Goal: Task Accomplishment & Management: Use online tool/utility

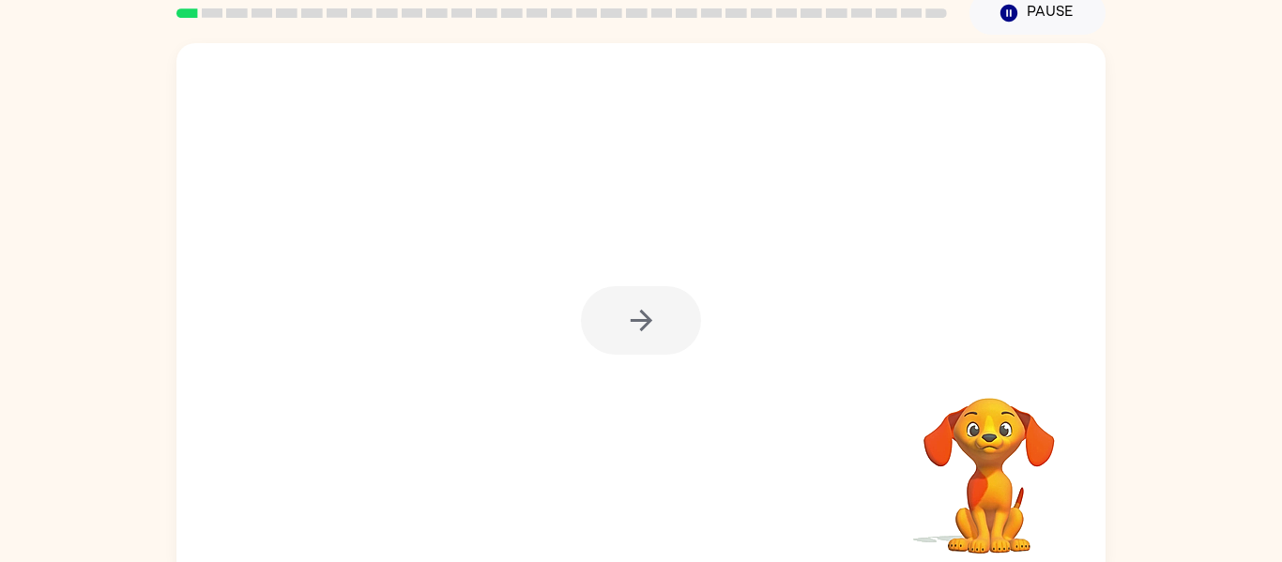
scroll to position [86, 0]
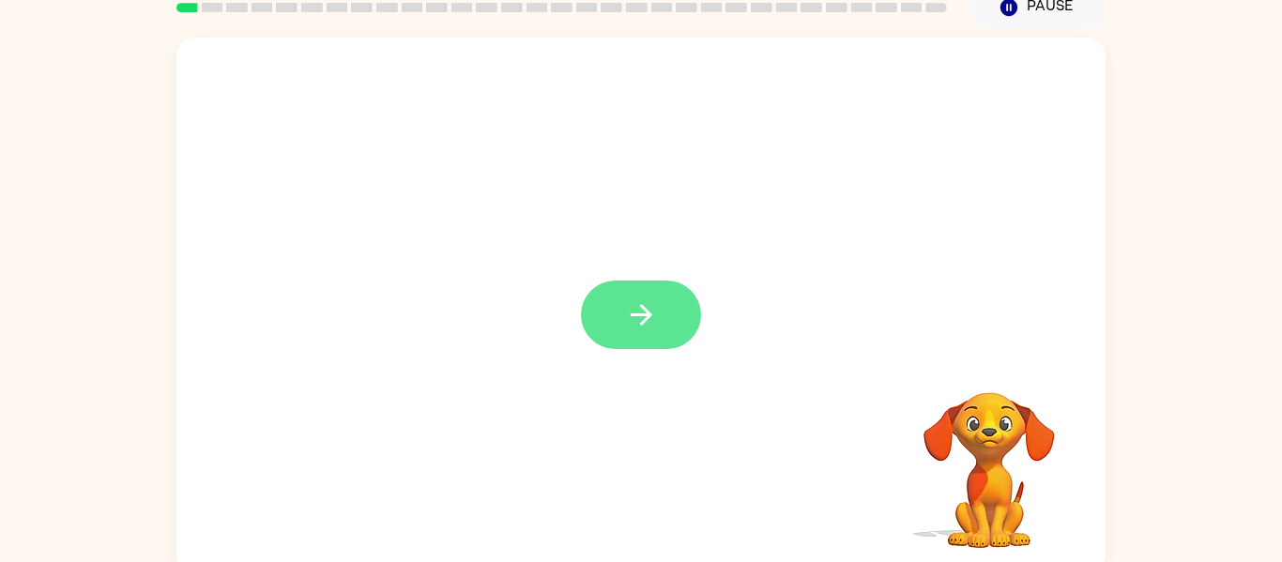
click at [604, 284] on button "button" at bounding box center [641, 315] width 120 height 69
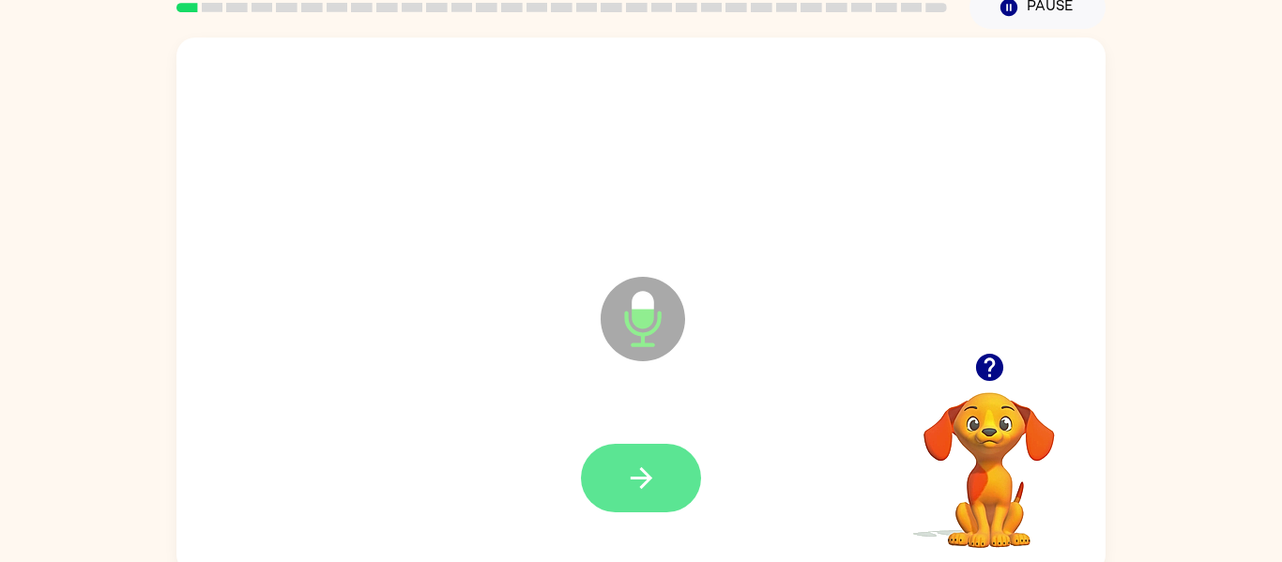
click at [625, 489] on icon "button" at bounding box center [641, 478] width 33 height 33
click at [674, 469] on button "button" at bounding box center [641, 478] width 120 height 69
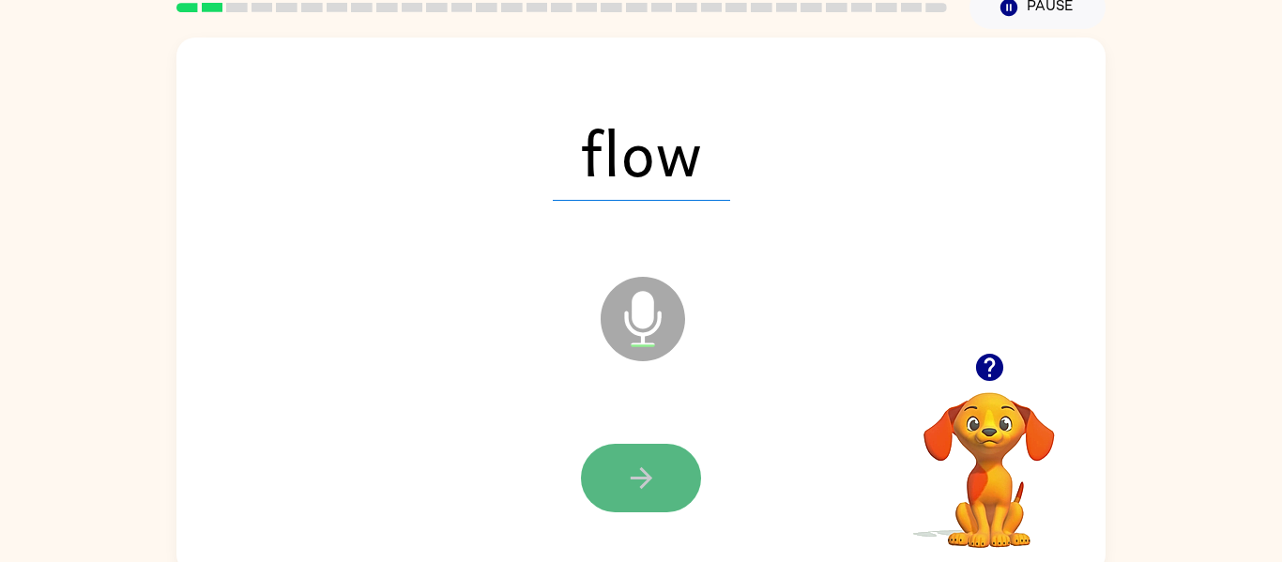
click at [640, 509] on button "button" at bounding box center [641, 478] width 120 height 69
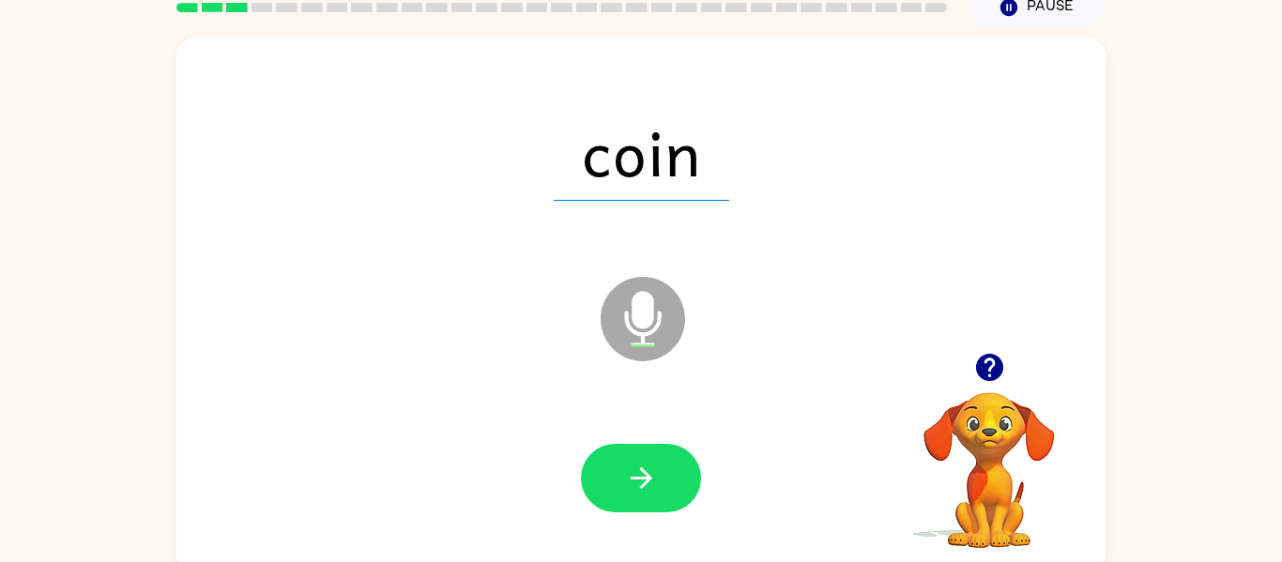
scroll to position [98, 0]
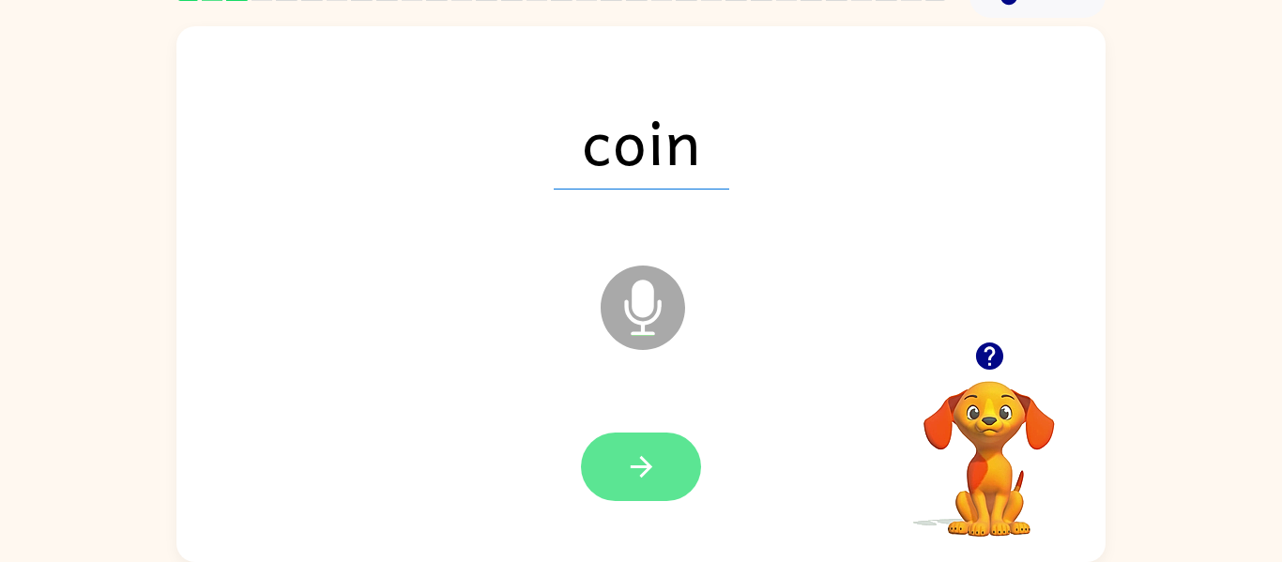
click at [614, 447] on button "button" at bounding box center [641, 467] width 120 height 69
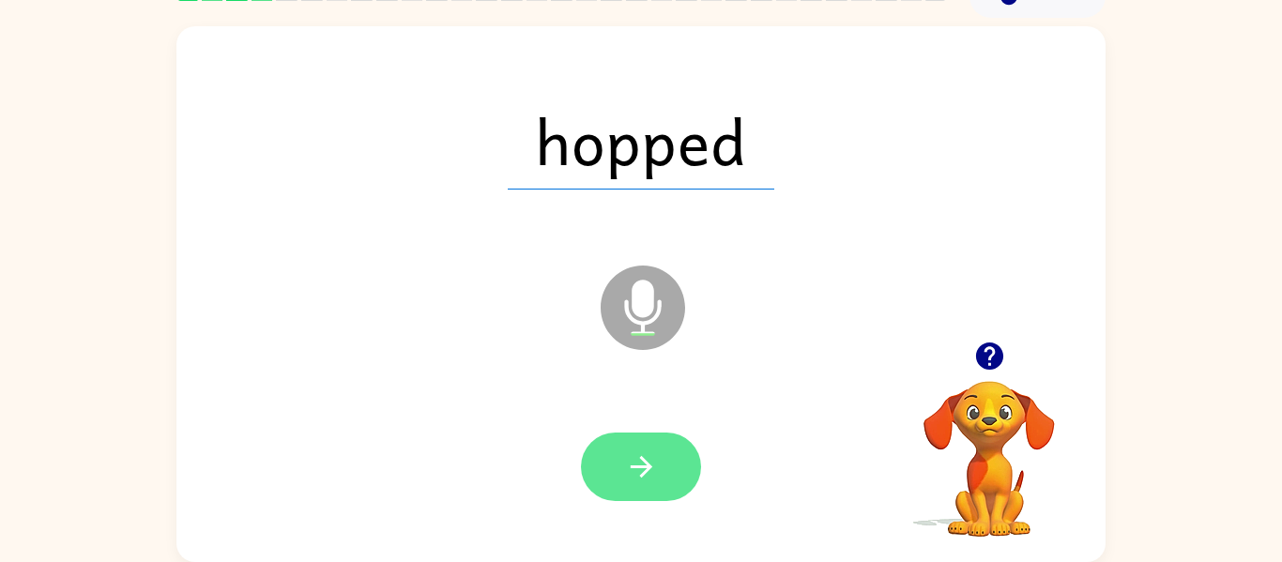
click at [639, 480] on icon "button" at bounding box center [641, 466] width 33 height 33
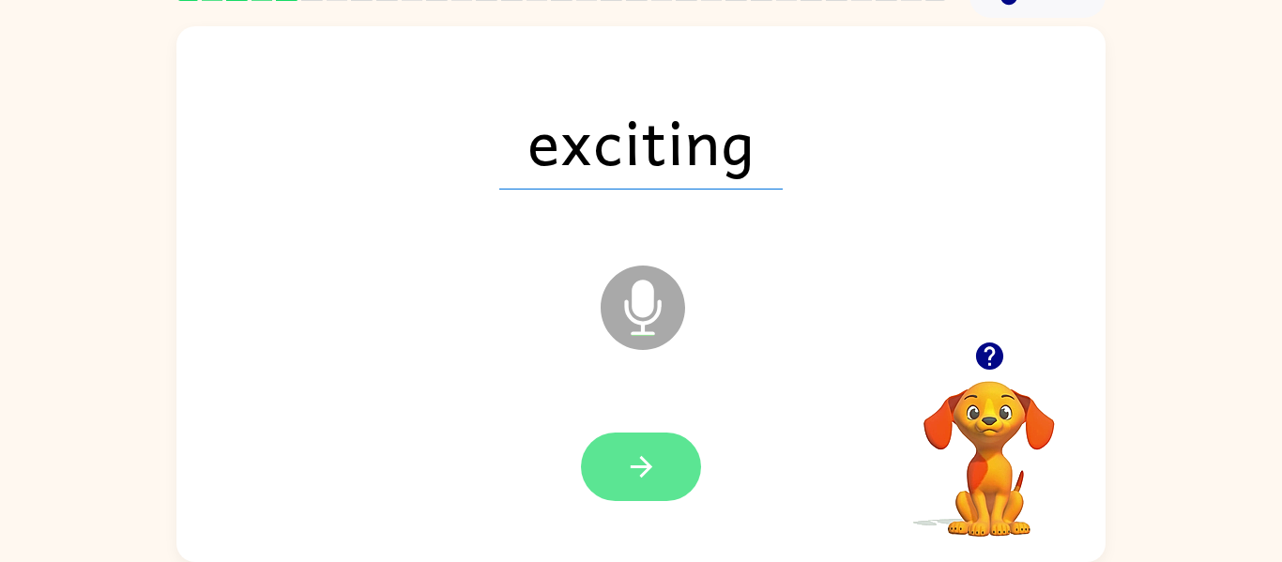
click at [665, 468] on button "button" at bounding box center [641, 467] width 120 height 69
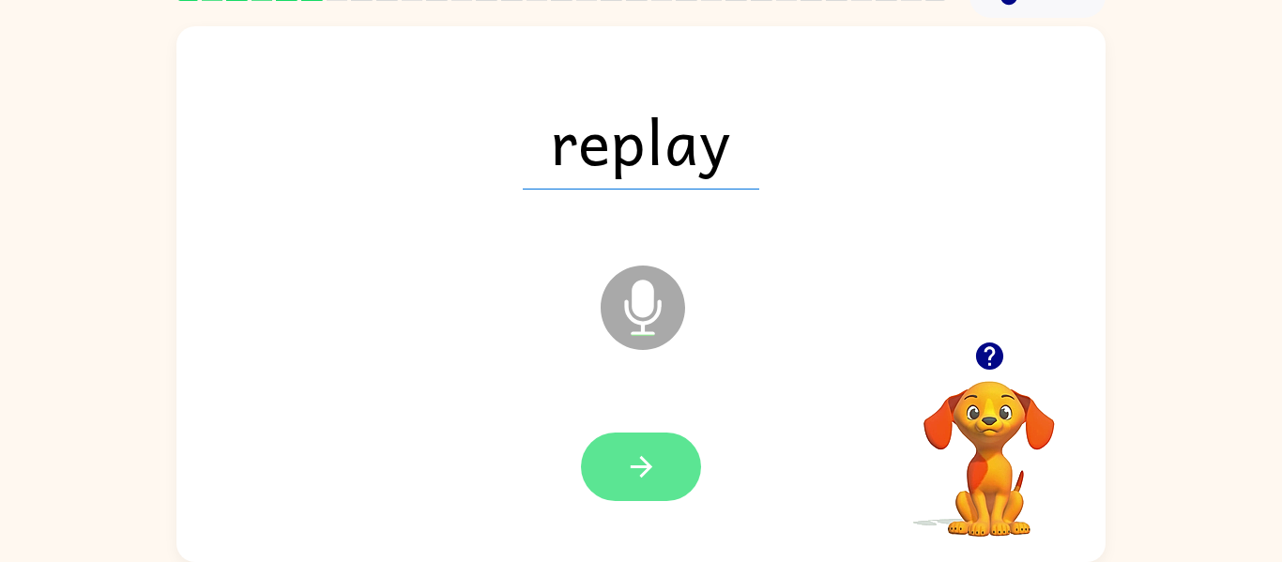
click at [662, 459] on button "button" at bounding box center [641, 467] width 120 height 69
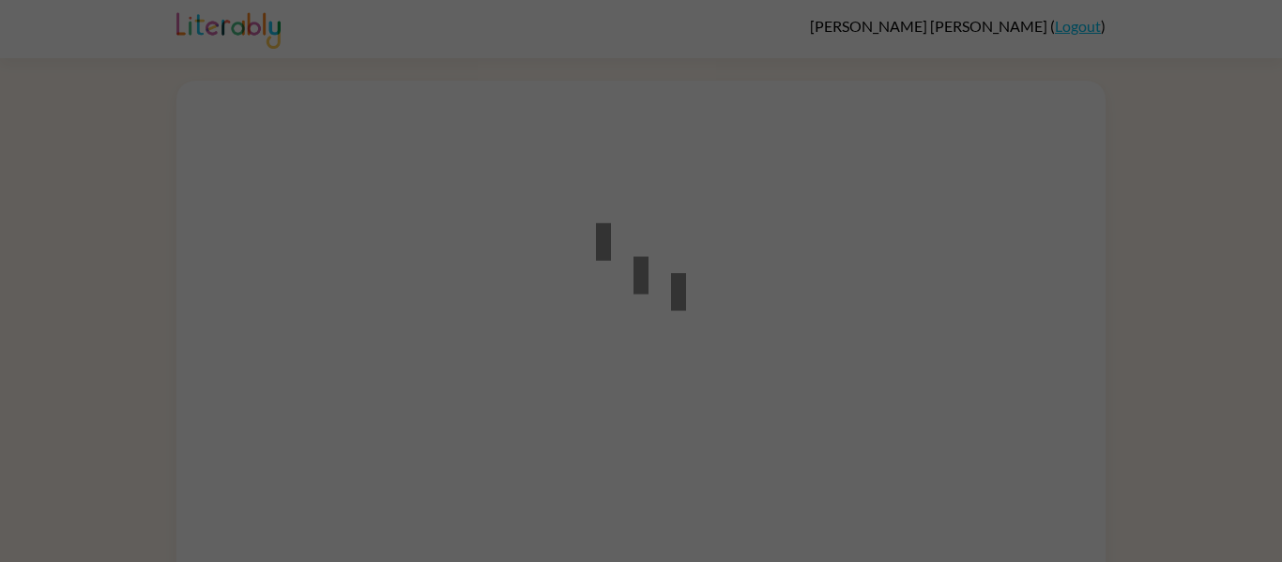
scroll to position [54, 0]
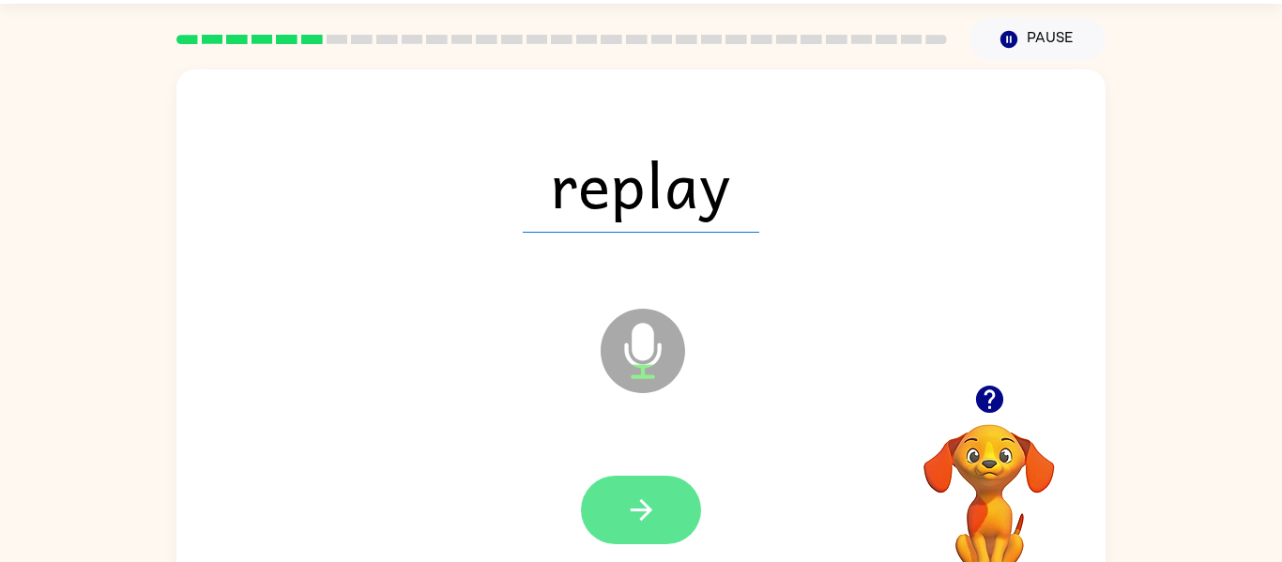
click at [627, 481] on button "button" at bounding box center [641, 510] width 120 height 69
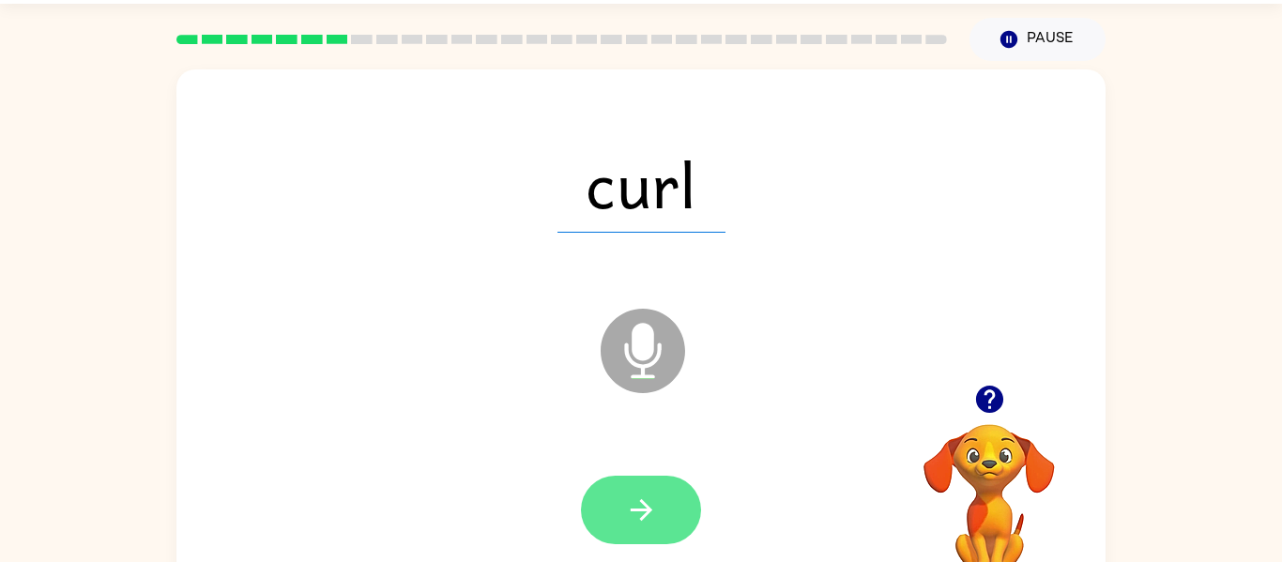
click at [662, 507] on button "button" at bounding box center [641, 510] width 120 height 69
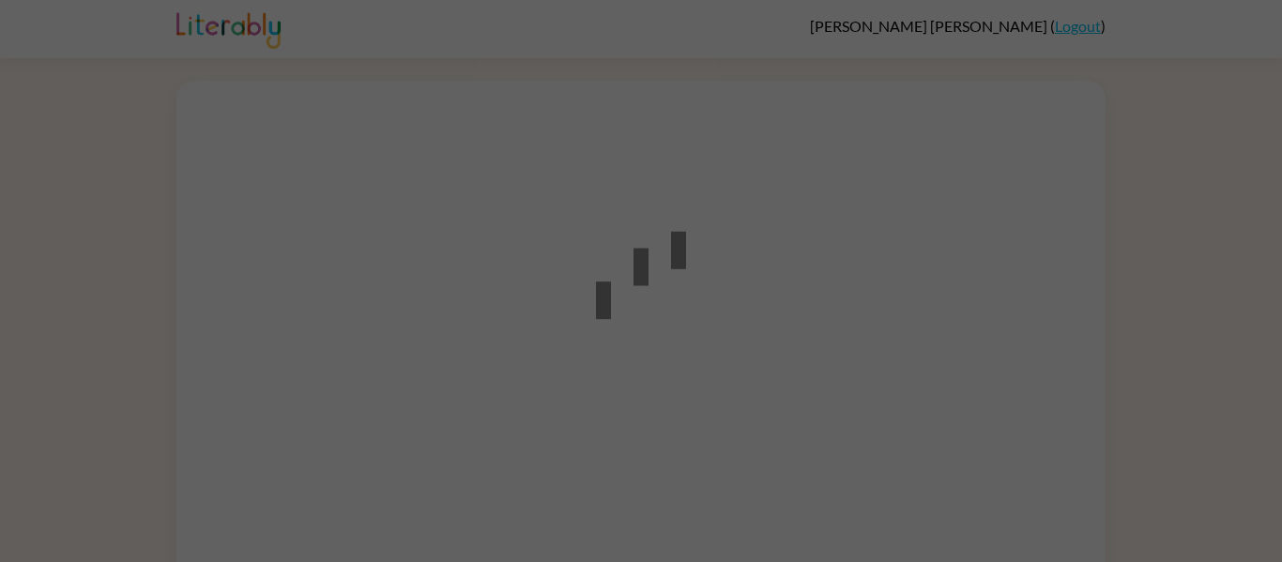
scroll to position [54, 0]
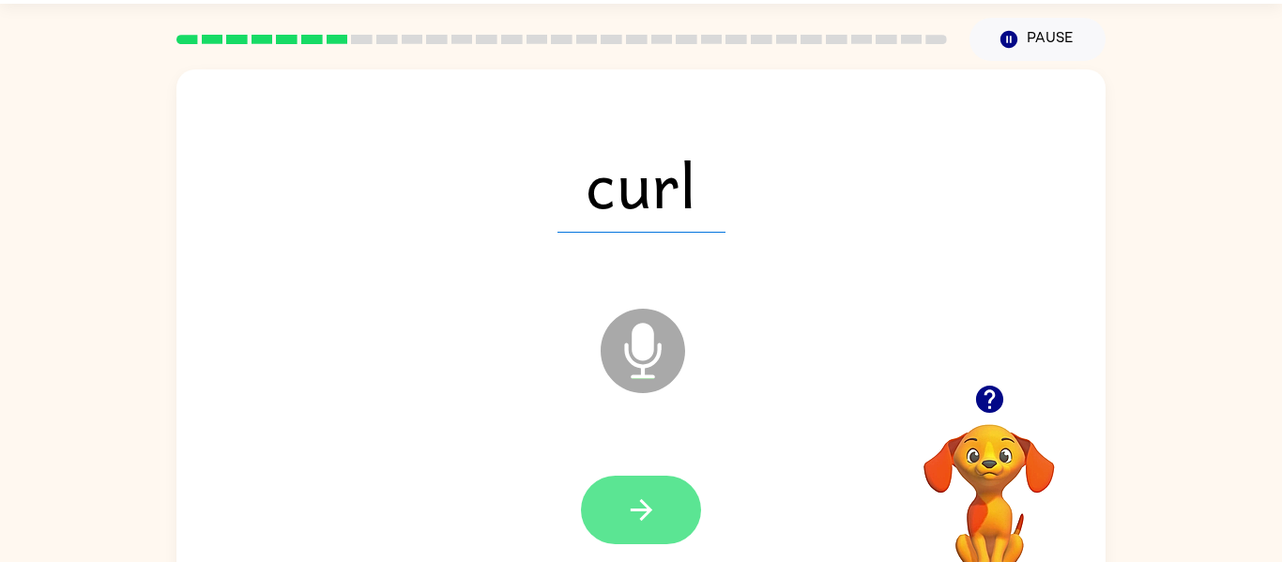
click at [618, 491] on button "button" at bounding box center [641, 510] width 120 height 69
click at [643, 490] on button "button" at bounding box center [641, 510] width 120 height 69
click at [619, 480] on button "button" at bounding box center [641, 510] width 120 height 69
click at [638, 525] on icon "button" at bounding box center [641, 510] width 33 height 33
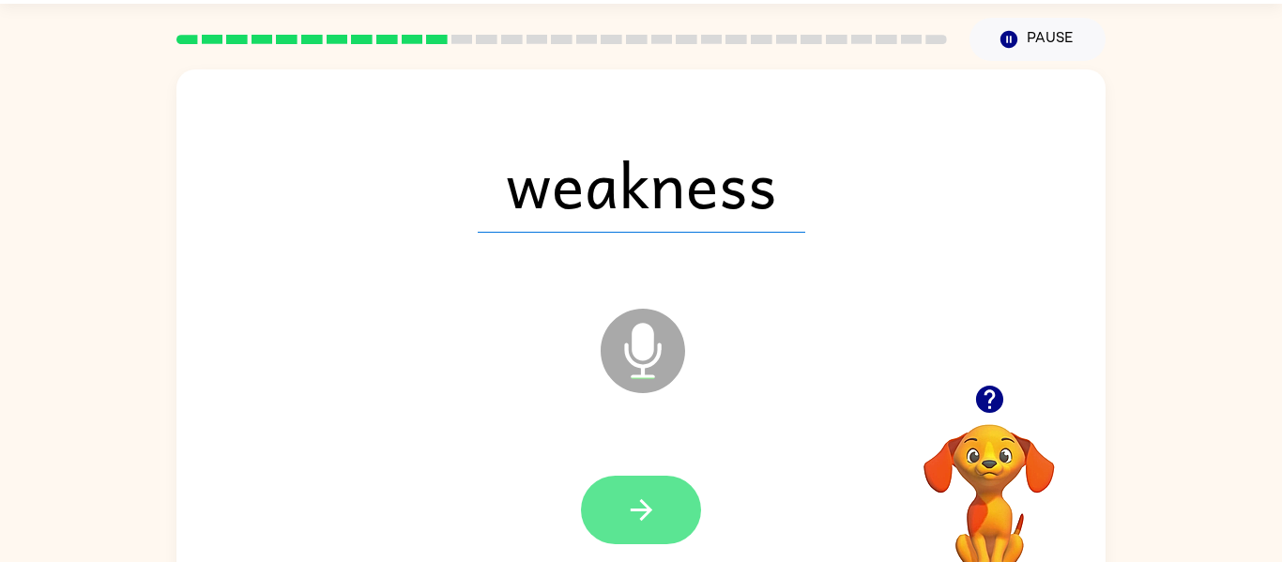
click at [675, 506] on button "button" at bounding box center [641, 510] width 120 height 69
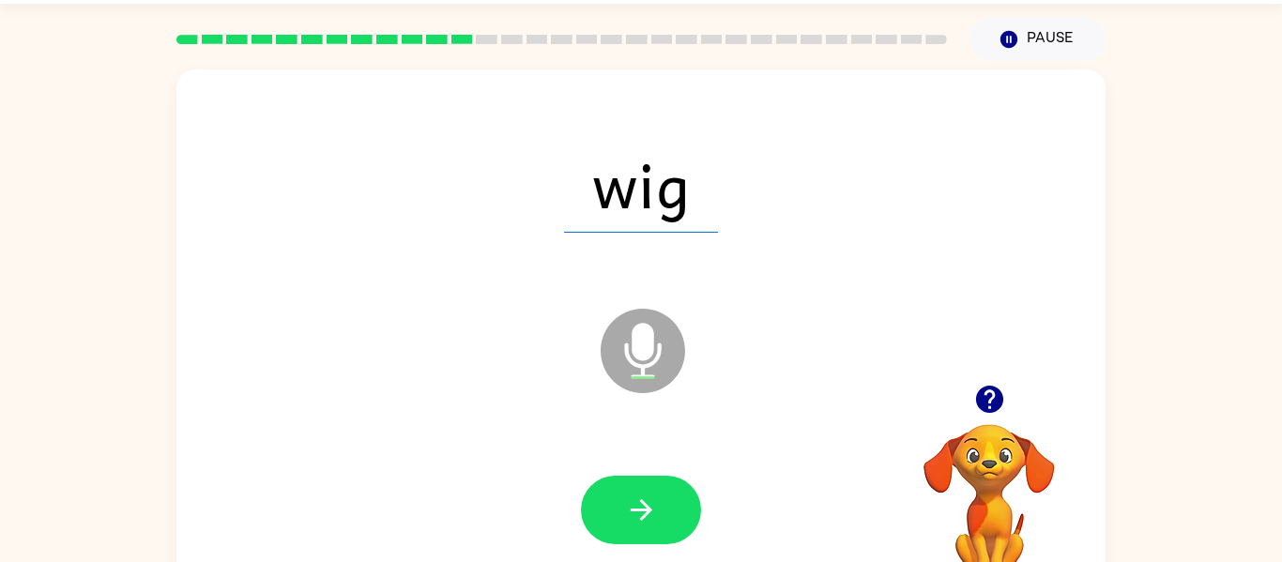
click at [700, 497] on div at bounding box center [641, 510] width 120 height 69
click at [678, 496] on button "button" at bounding box center [641, 510] width 120 height 69
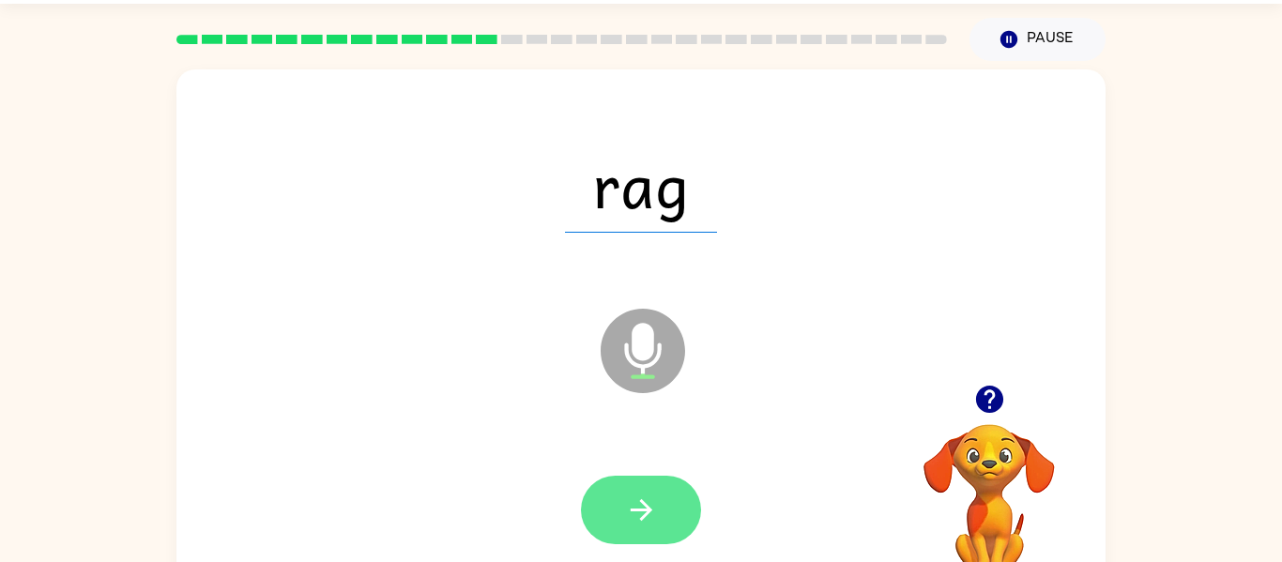
click at [645, 497] on icon "button" at bounding box center [641, 510] width 33 height 33
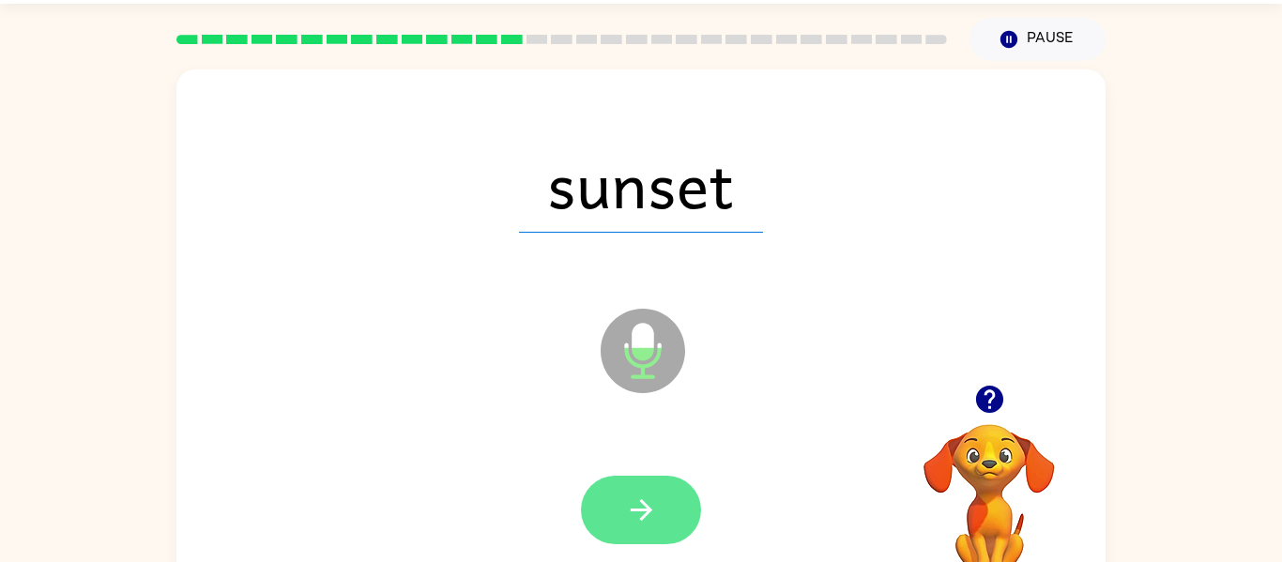
click at [658, 477] on button "button" at bounding box center [641, 510] width 120 height 69
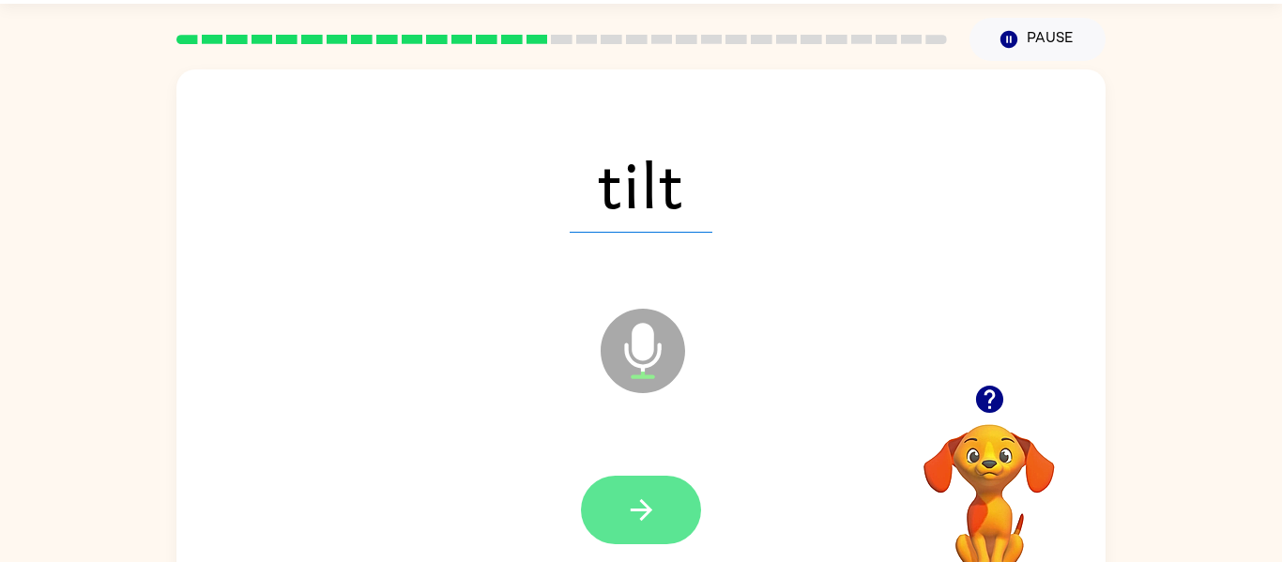
click at [644, 495] on icon "button" at bounding box center [641, 510] width 33 height 33
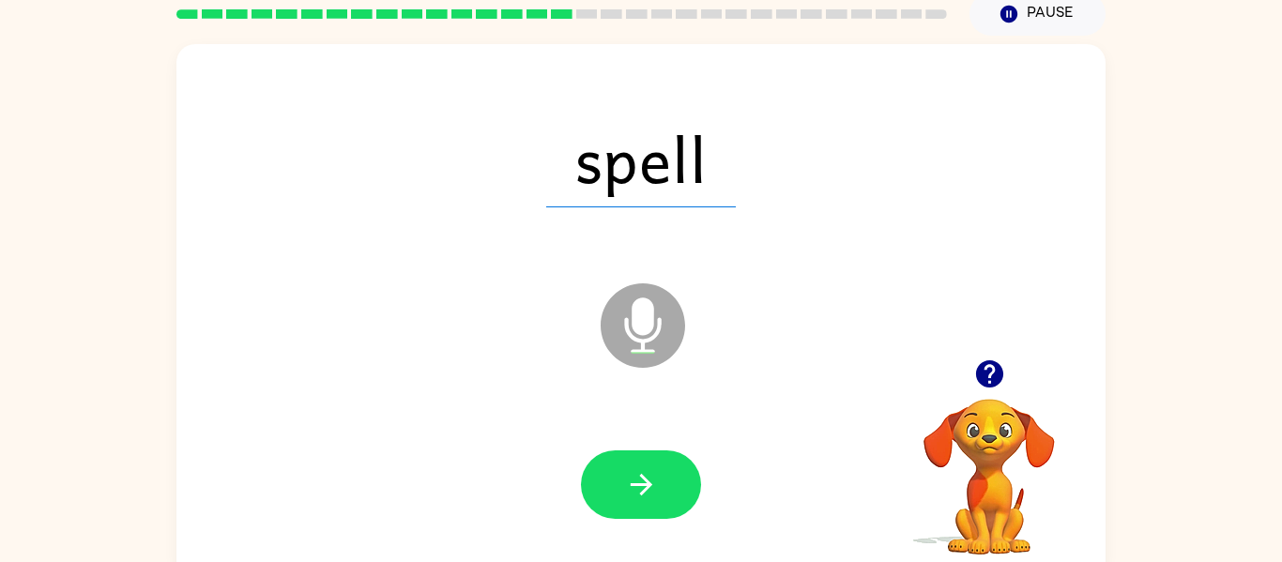
scroll to position [98, 0]
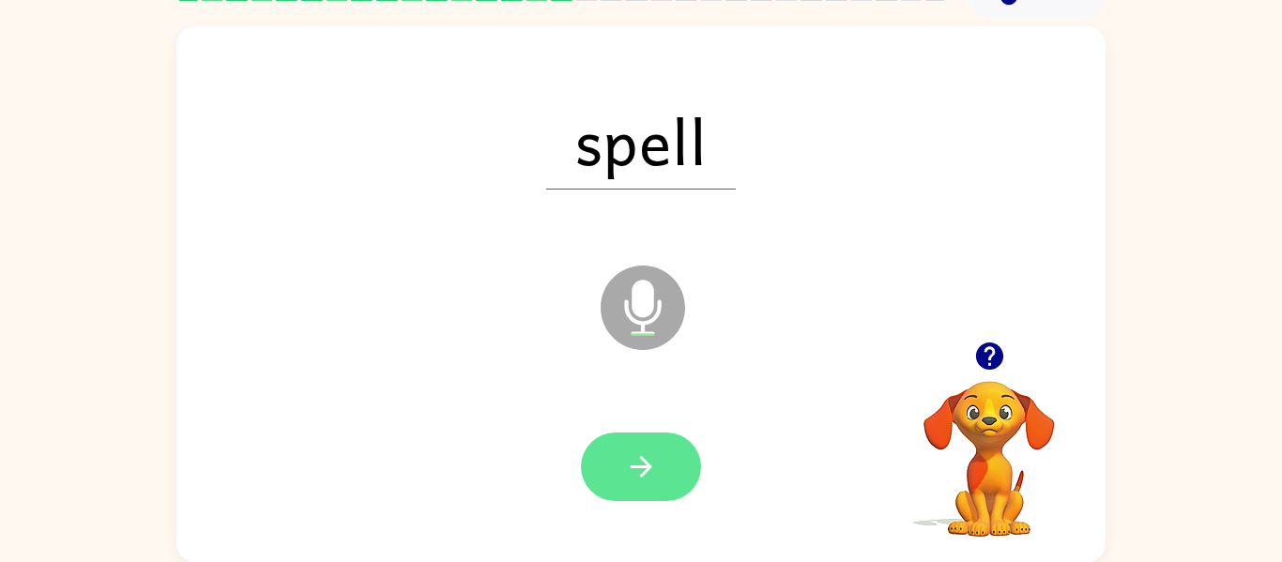
click at [661, 453] on button "button" at bounding box center [641, 467] width 120 height 69
click at [664, 462] on button "button" at bounding box center [641, 467] width 120 height 69
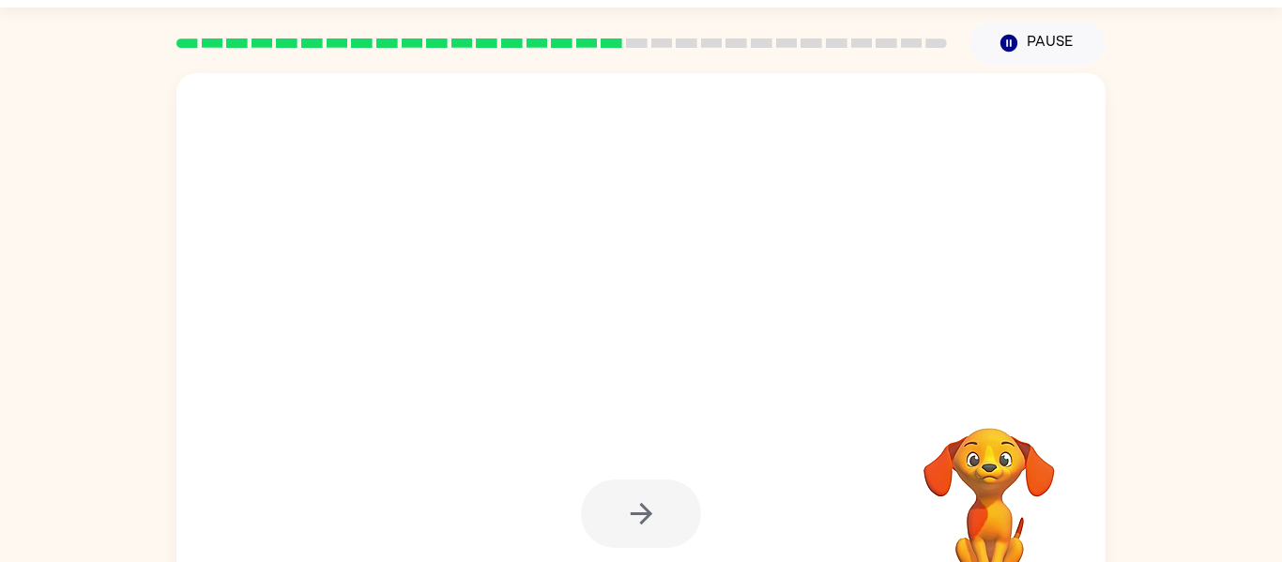
scroll to position [53, 0]
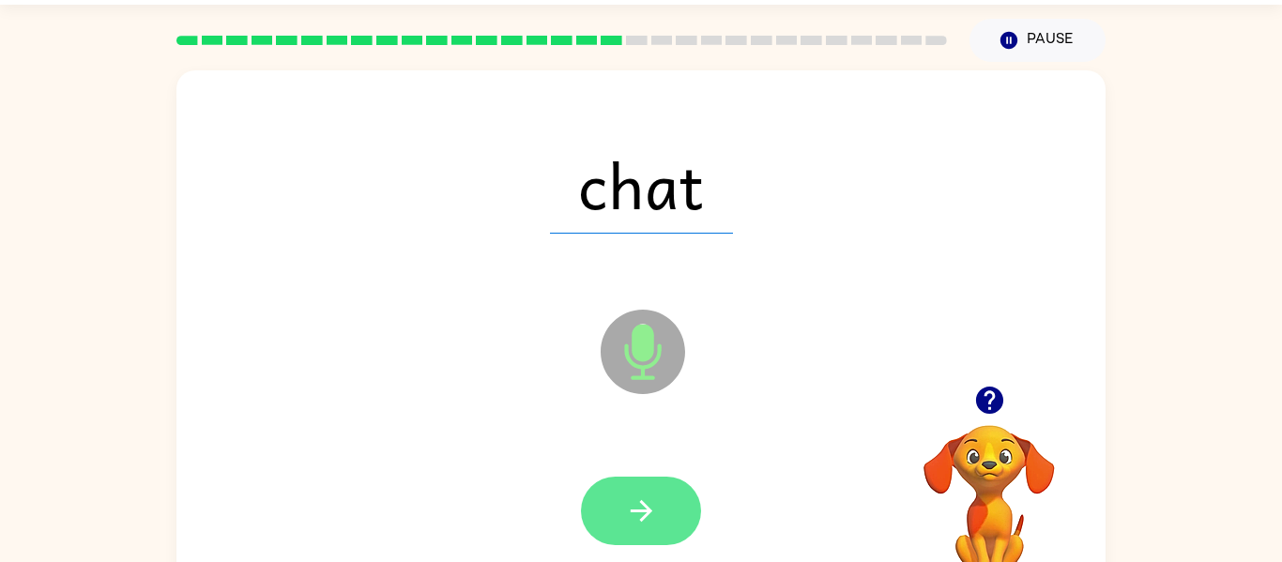
click at [664, 481] on button "button" at bounding box center [641, 511] width 120 height 69
click at [647, 484] on button "button" at bounding box center [641, 511] width 120 height 69
click at [641, 499] on icon "button" at bounding box center [641, 511] width 33 height 33
click at [649, 505] on icon "button" at bounding box center [641, 511] width 33 height 33
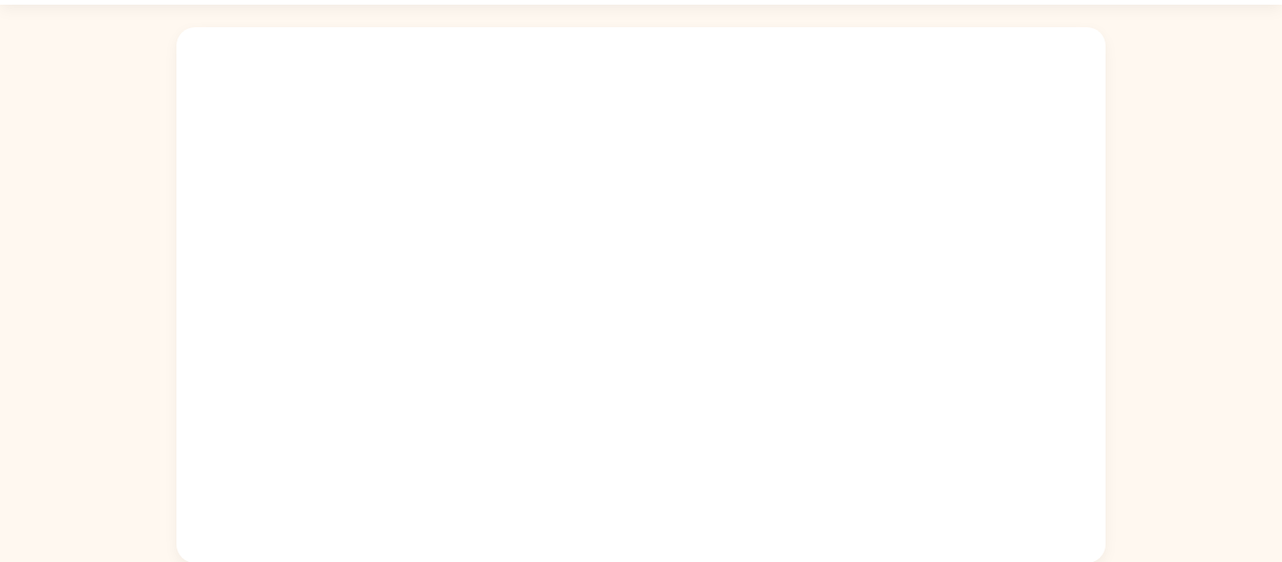
scroll to position [53, 0]
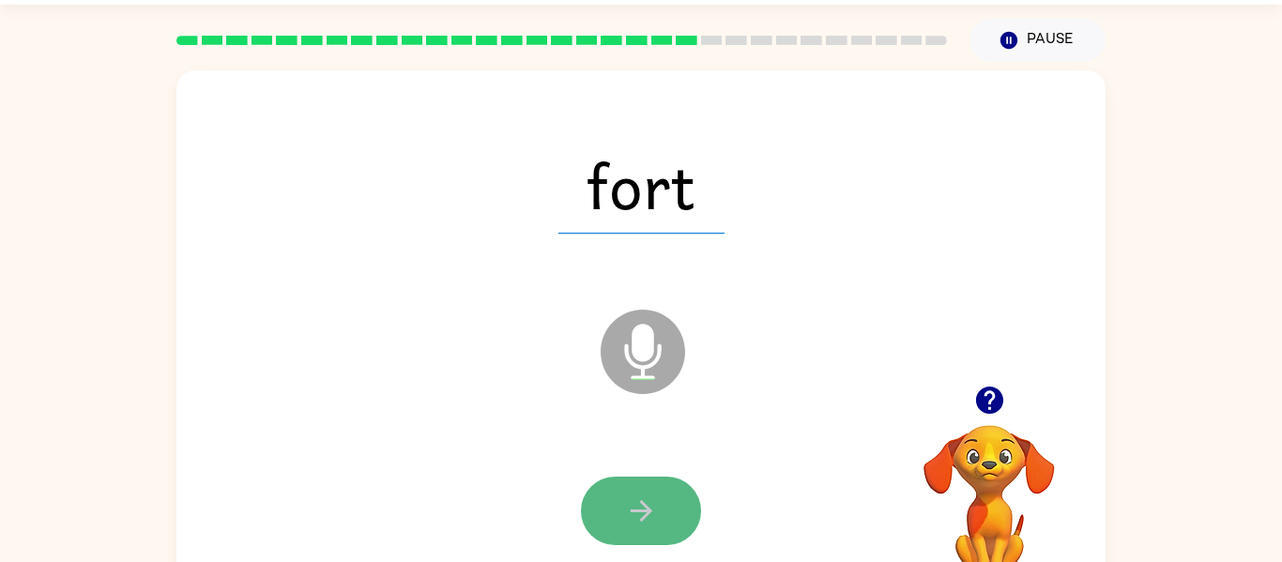
click at [646, 508] on icon "button" at bounding box center [641, 511] width 22 height 22
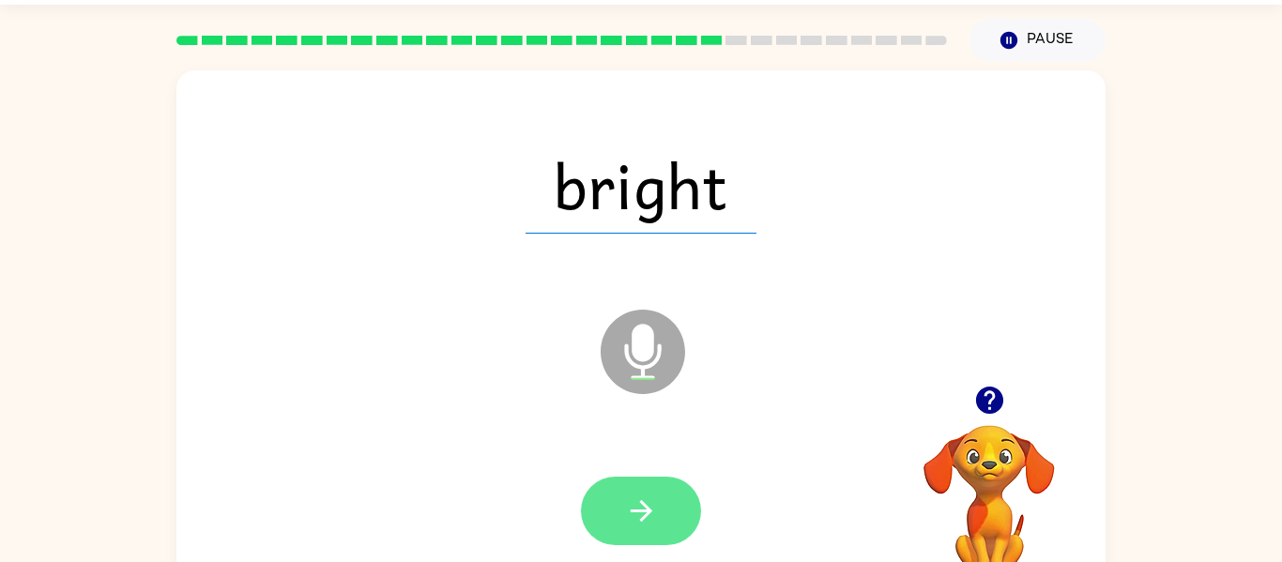
click at [659, 501] on button "button" at bounding box center [641, 511] width 120 height 69
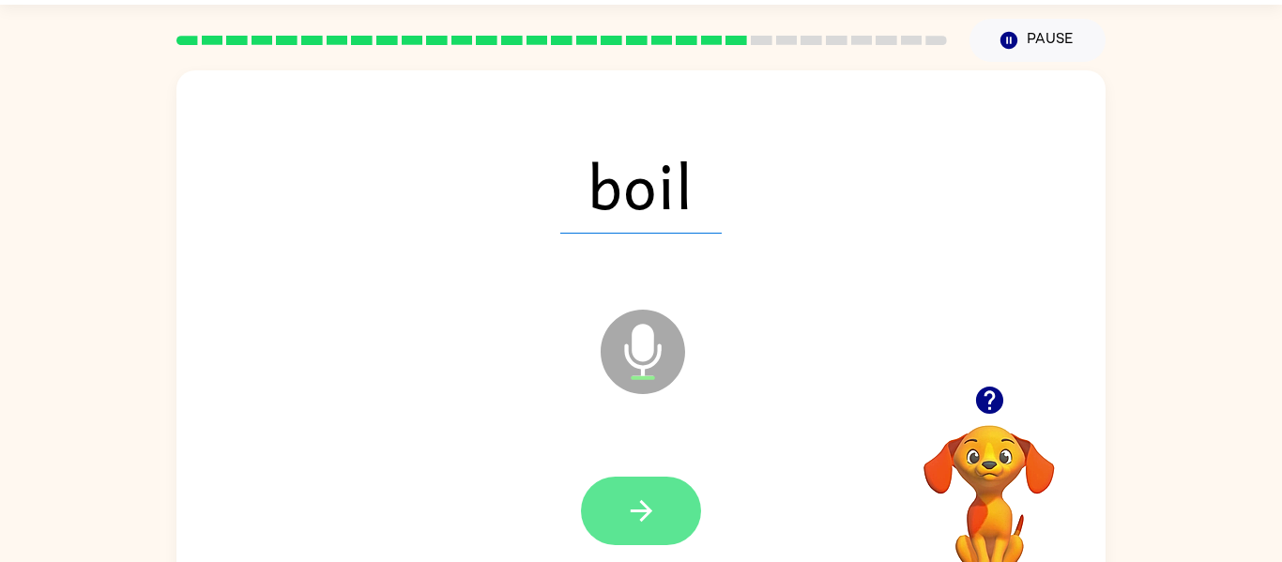
click at [674, 507] on button "button" at bounding box center [641, 511] width 120 height 69
click at [637, 513] on icon "button" at bounding box center [641, 511] width 33 height 33
click at [630, 495] on icon "button" at bounding box center [641, 511] width 33 height 33
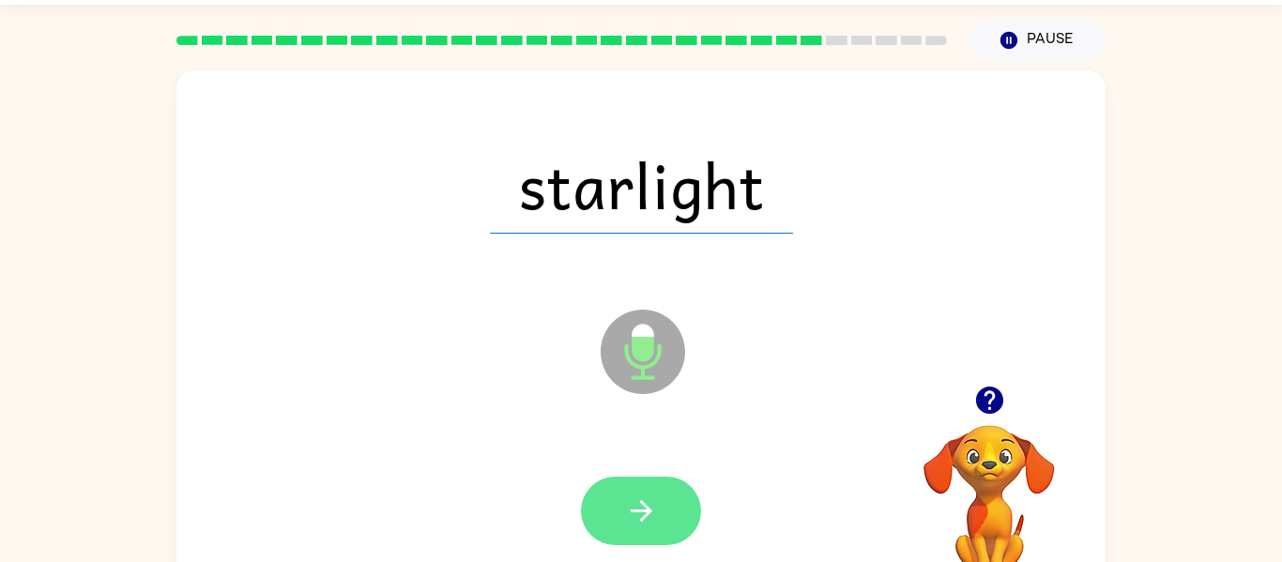
click at [653, 497] on icon "button" at bounding box center [641, 511] width 33 height 33
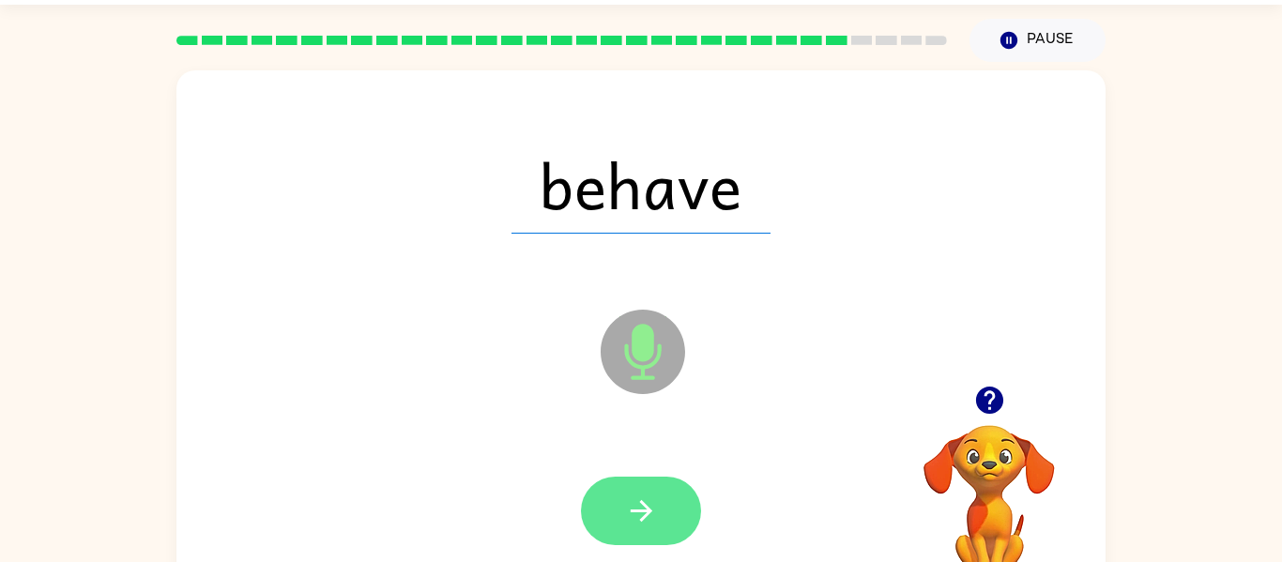
click at [663, 480] on button "button" at bounding box center [641, 511] width 120 height 69
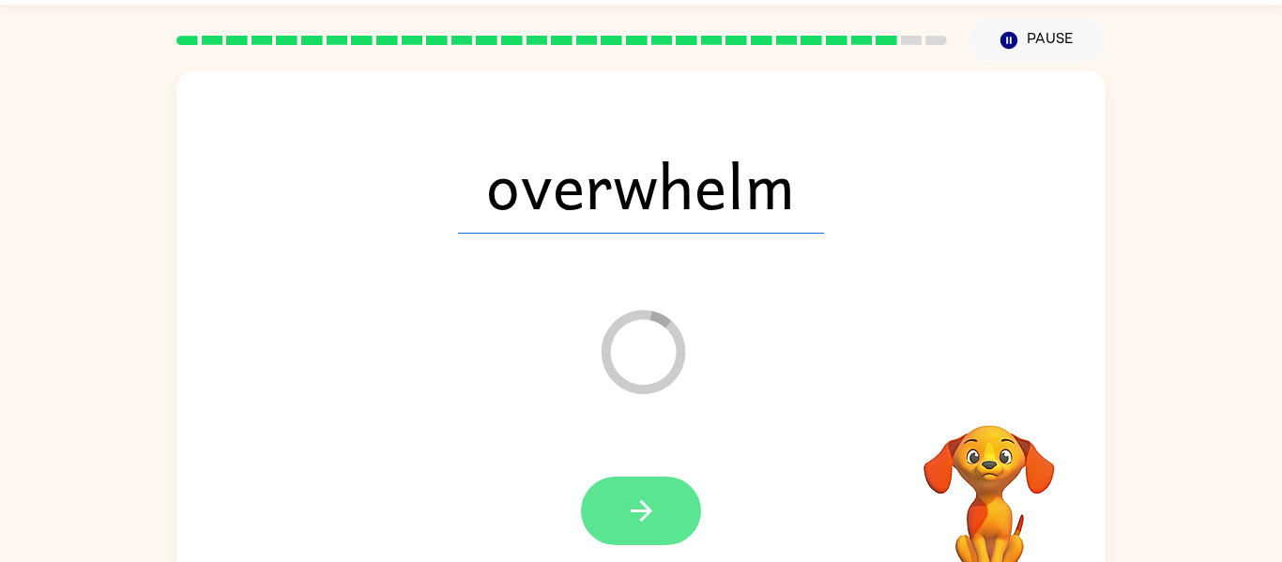
click at [652, 492] on button "button" at bounding box center [641, 511] width 120 height 69
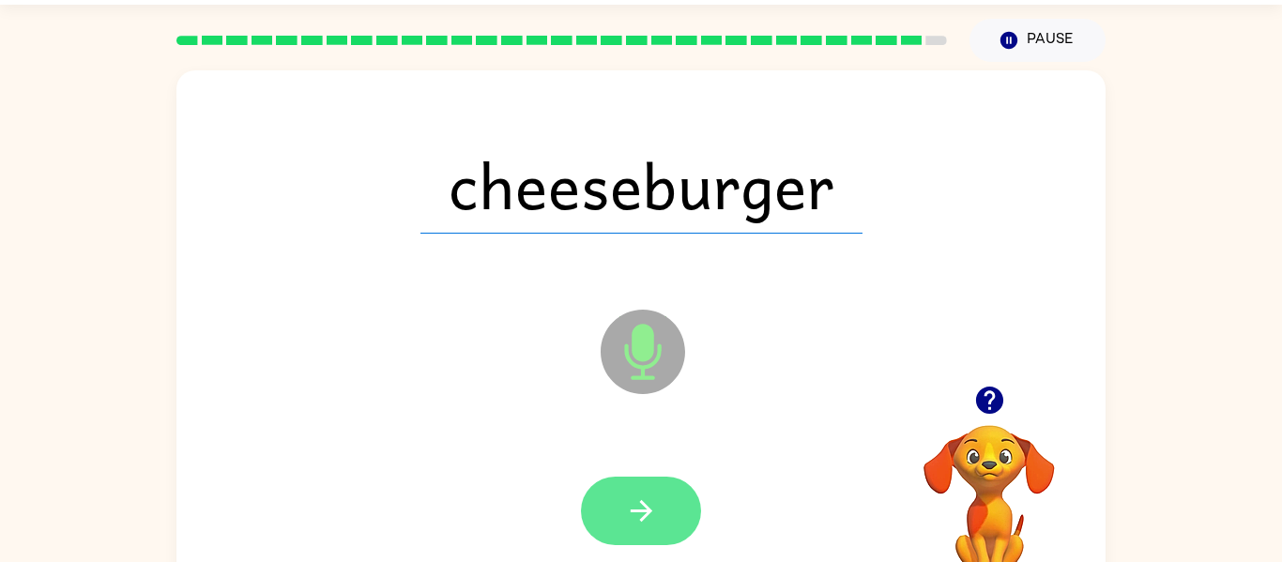
click at [633, 483] on button "button" at bounding box center [641, 511] width 120 height 69
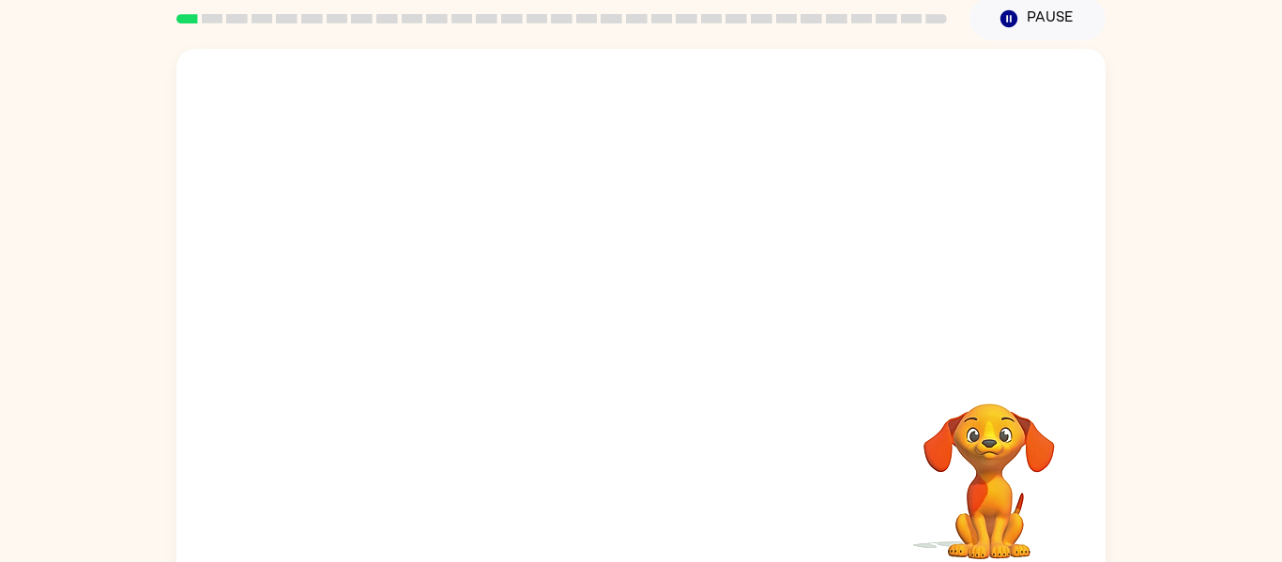
scroll to position [76, 0]
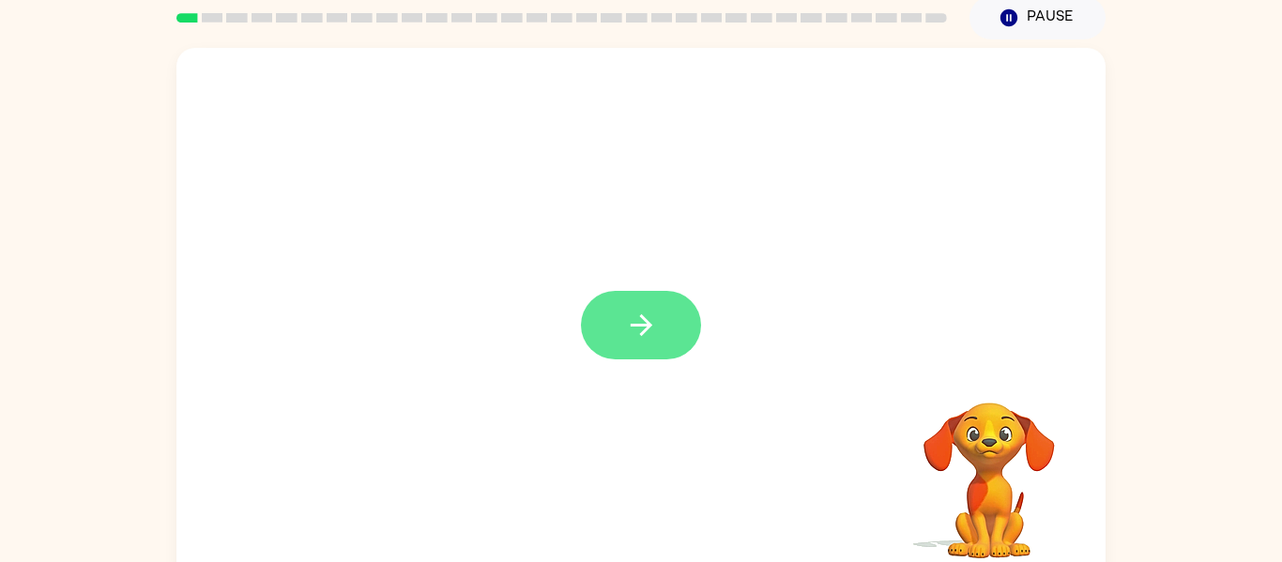
click at [649, 333] on icon "button" at bounding box center [641, 325] width 33 height 33
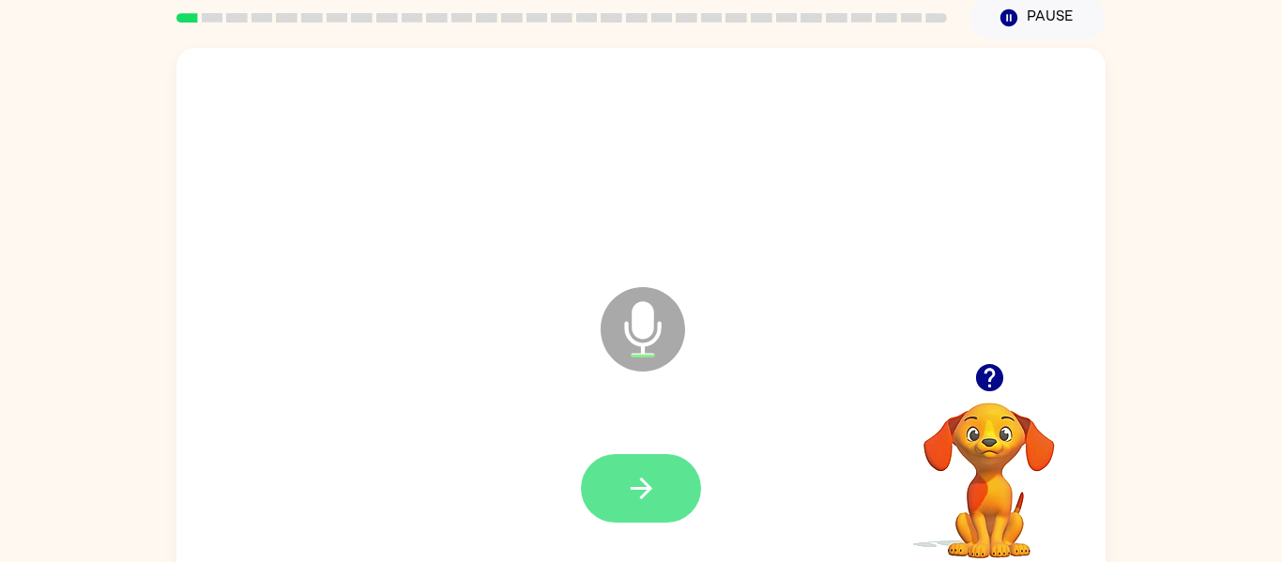
click at [674, 476] on button "button" at bounding box center [641, 488] width 120 height 69
click at [614, 471] on button "button" at bounding box center [641, 488] width 120 height 69
click at [637, 480] on icon "button" at bounding box center [641, 488] width 33 height 33
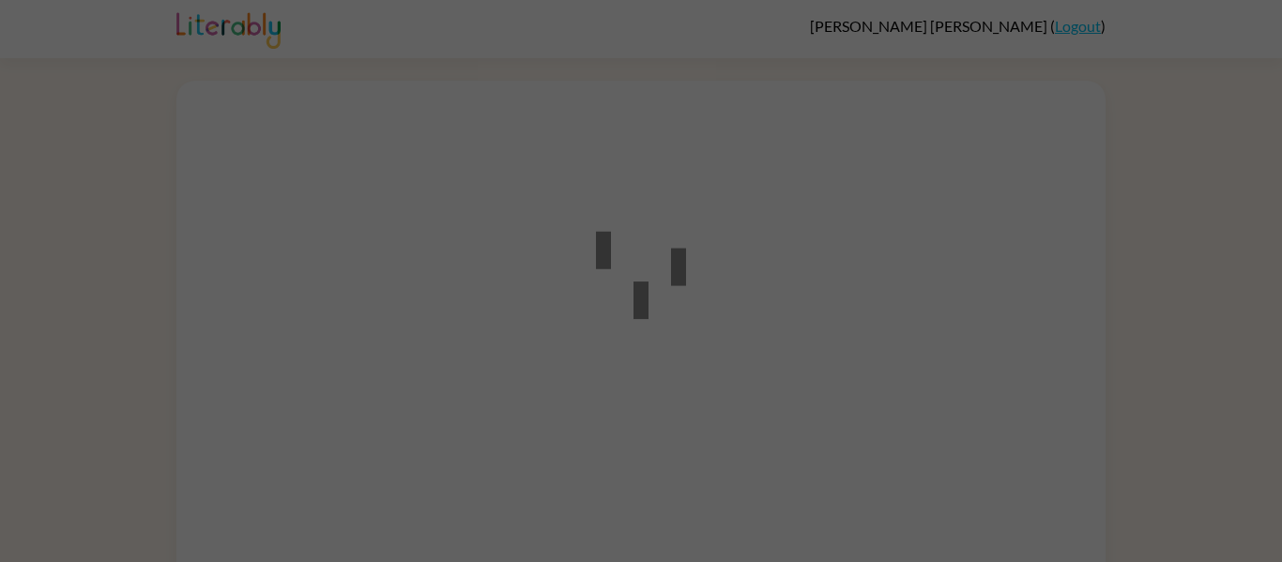
scroll to position [54, 0]
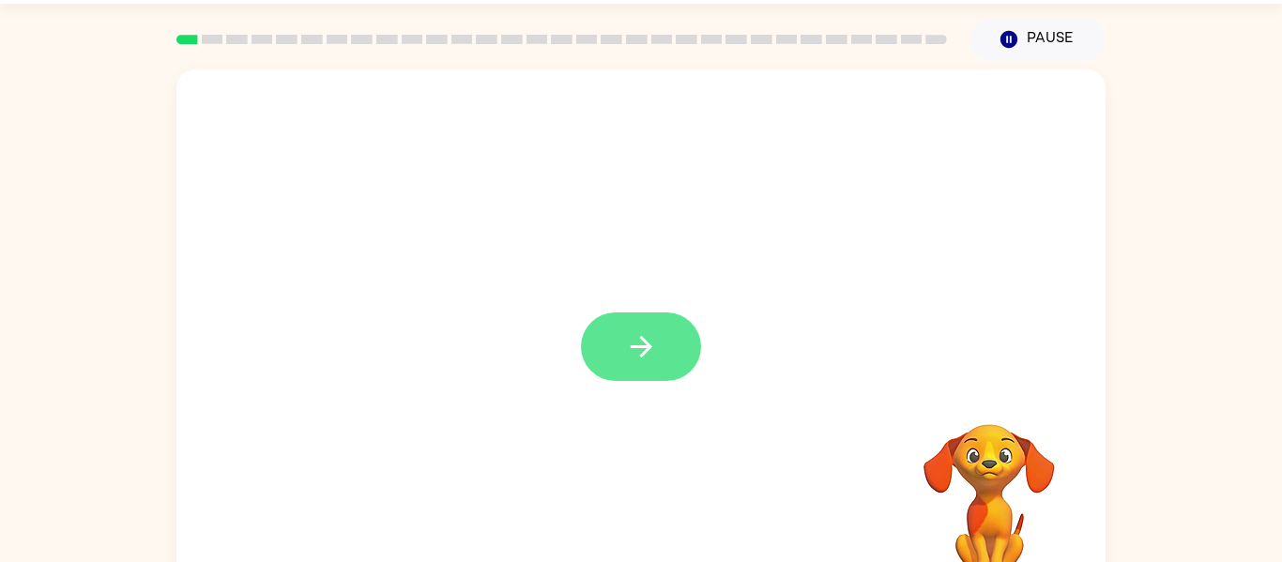
click at [680, 360] on button "button" at bounding box center [641, 347] width 120 height 69
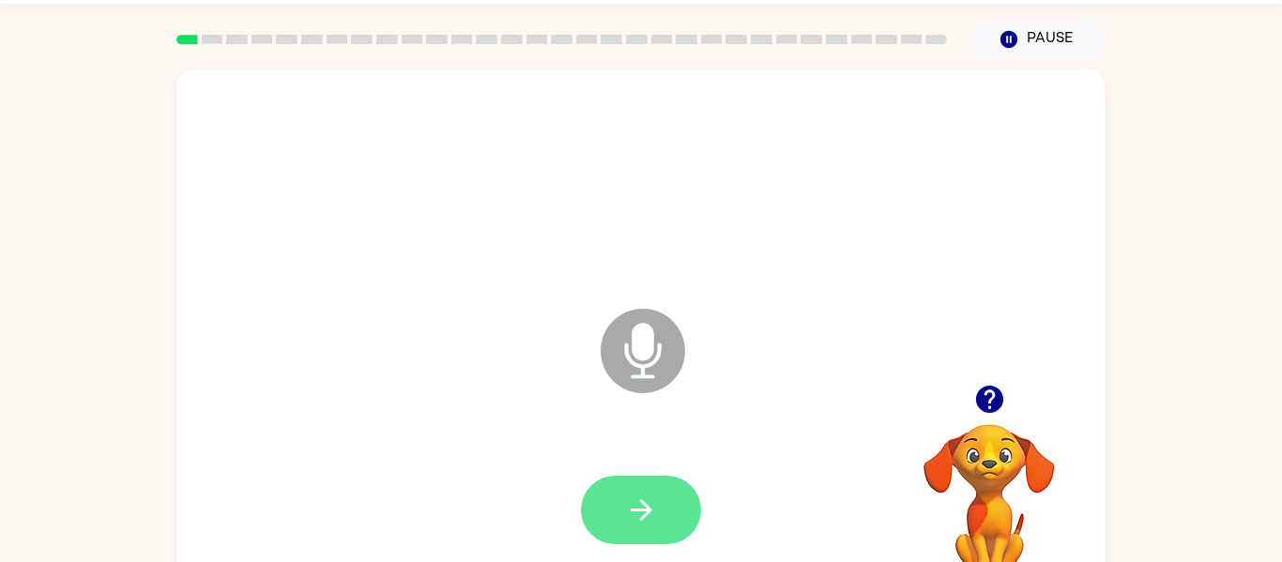
click at [635, 510] on icon "button" at bounding box center [641, 510] width 22 height 22
click at [671, 500] on button "button" at bounding box center [641, 510] width 120 height 69
click at [691, 478] on div at bounding box center [641, 510] width 120 height 69
click at [672, 496] on button "button" at bounding box center [641, 510] width 120 height 69
click at [680, 493] on button "button" at bounding box center [641, 510] width 120 height 69
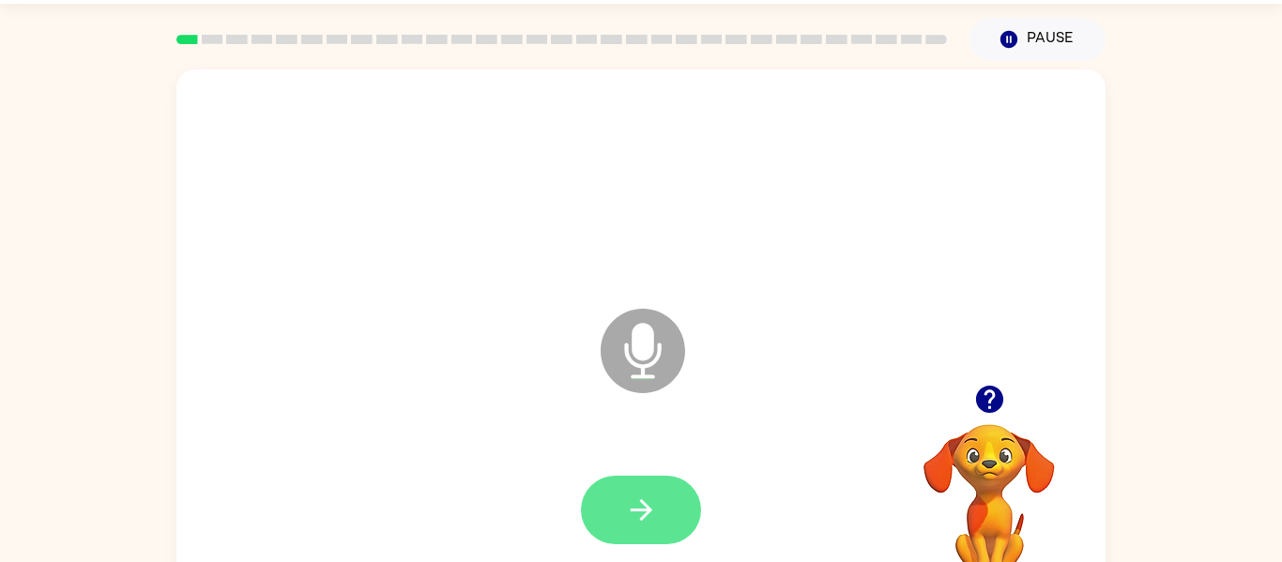
click at [678, 488] on button "button" at bounding box center [641, 510] width 120 height 69
click at [619, 526] on button "button" at bounding box center [641, 510] width 120 height 69
click at [654, 526] on button "button" at bounding box center [641, 510] width 120 height 69
click at [619, 495] on button "button" at bounding box center [641, 510] width 120 height 69
click at [667, 503] on button "button" at bounding box center [641, 510] width 120 height 69
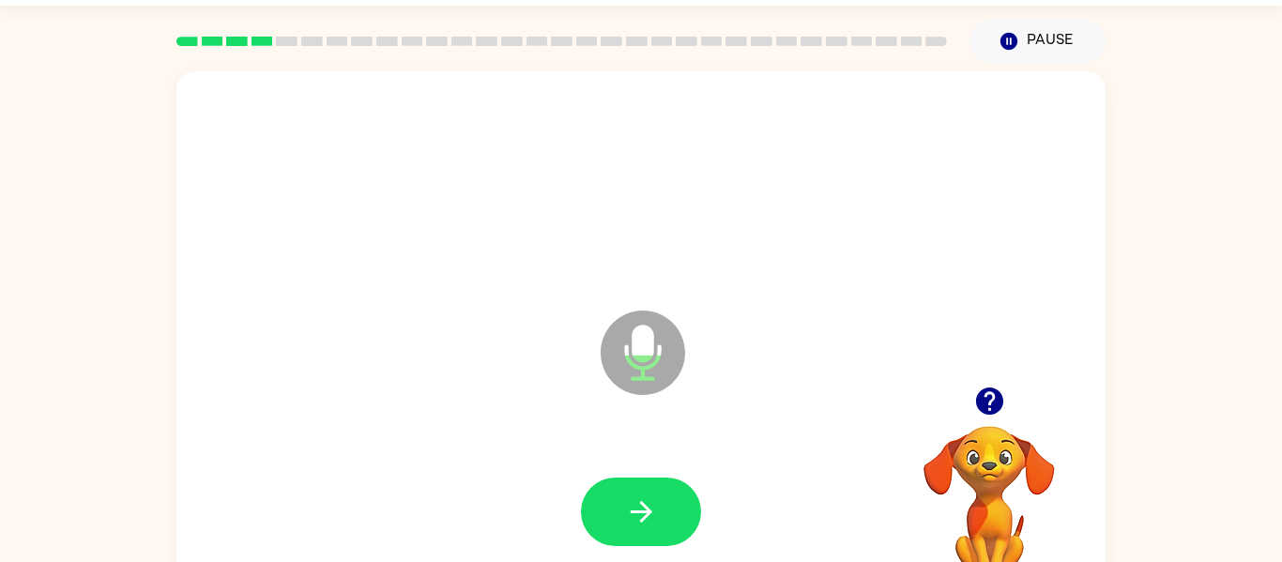
scroll to position [52, 0]
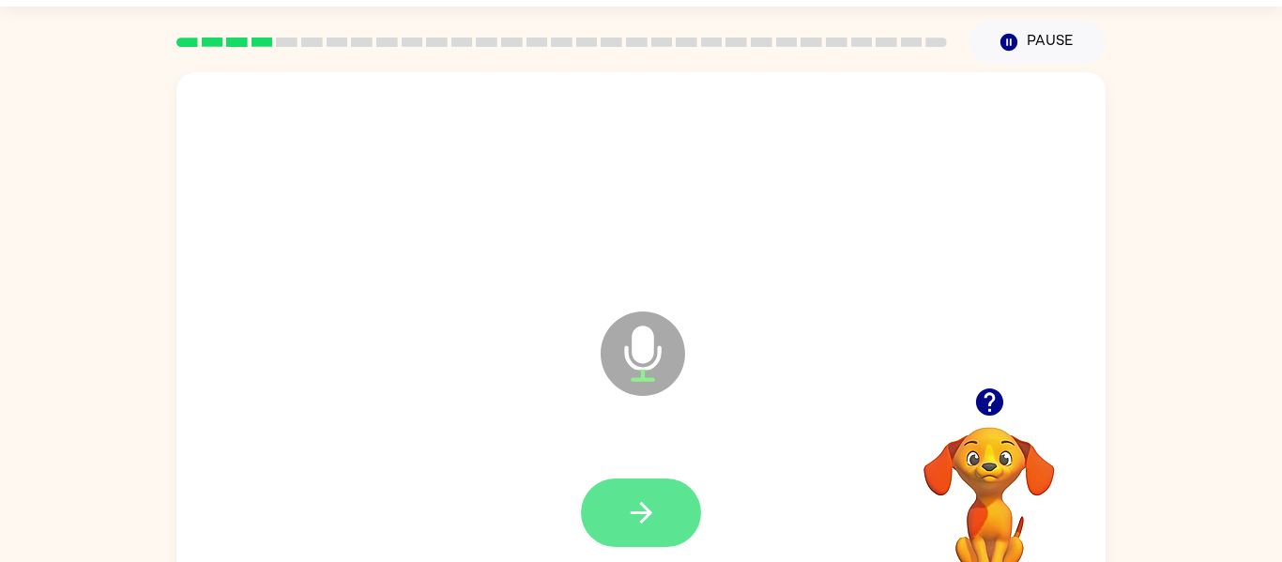
click at [663, 487] on button "button" at bounding box center [641, 513] width 120 height 69
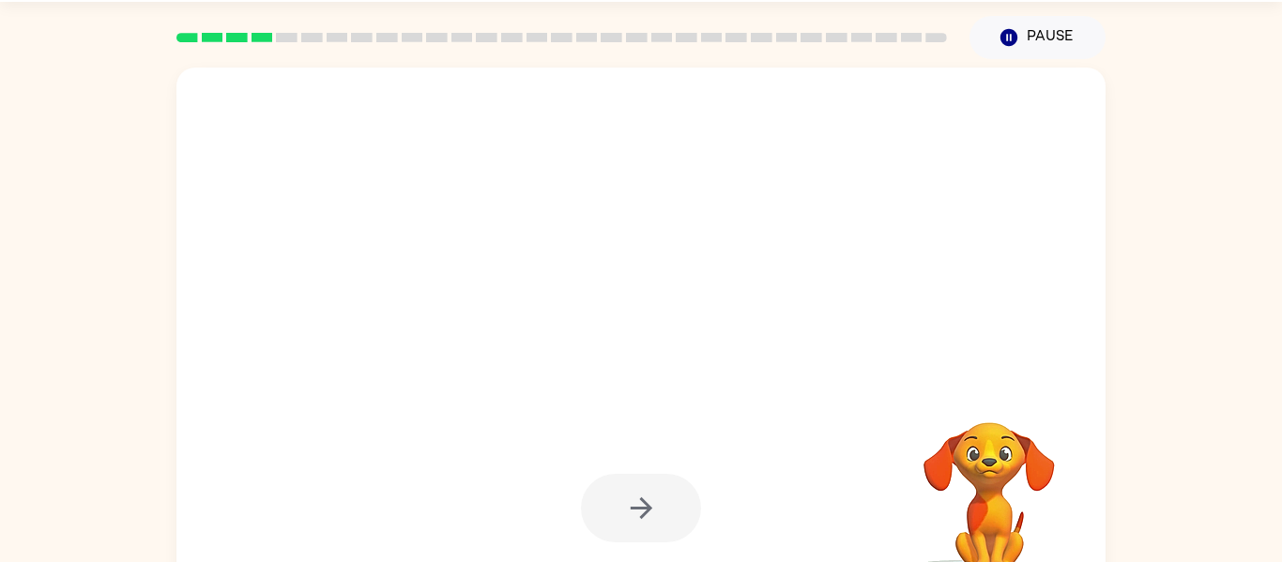
scroll to position [60, 0]
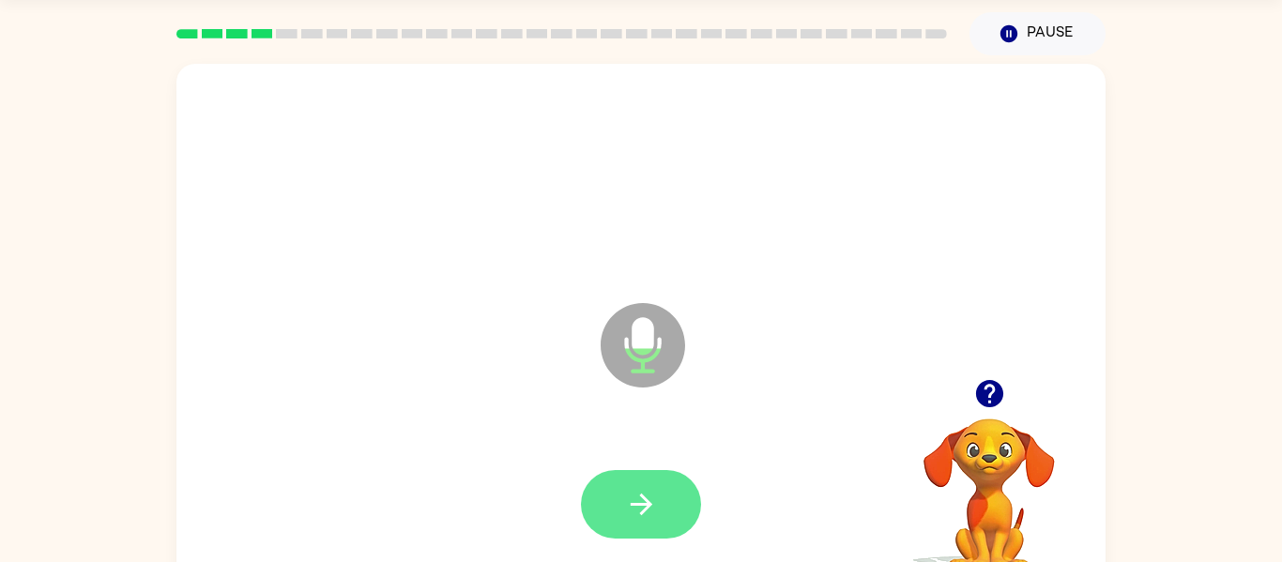
click at [662, 482] on button "button" at bounding box center [641, 504] width 120 height 69
click at [651, 504] on icon "button" at bounding box center [641, 505] width 22 height 22
click at [649, 495] on icon "button" at bounding box center [641, 504] width 33 height 33
click at [683, 482] on button "button" at bounding box center [641, 504] width 120 height 69
click at [647, 489] on icon "button" at bounding box center [641, 504] width 33 height 33
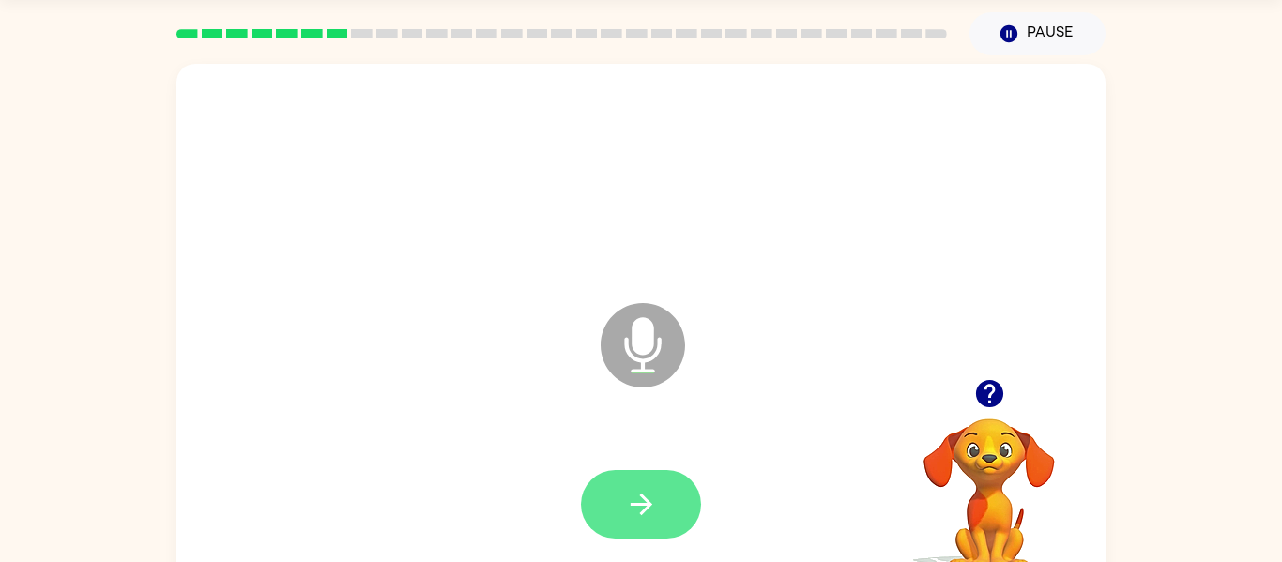
click at [656, 490] on icon "button" at bounding box center [641, 504] width 33 height 33
click at [633, 511] on icon "button" at bounding box center [641, 504] width 33 height 33
click at [674, 491] on button "button" at bounding box center [641, 504] width 120 height 69
click at [641, 499] on icon "button" at bounding box center [641, 504] width 33 height 33
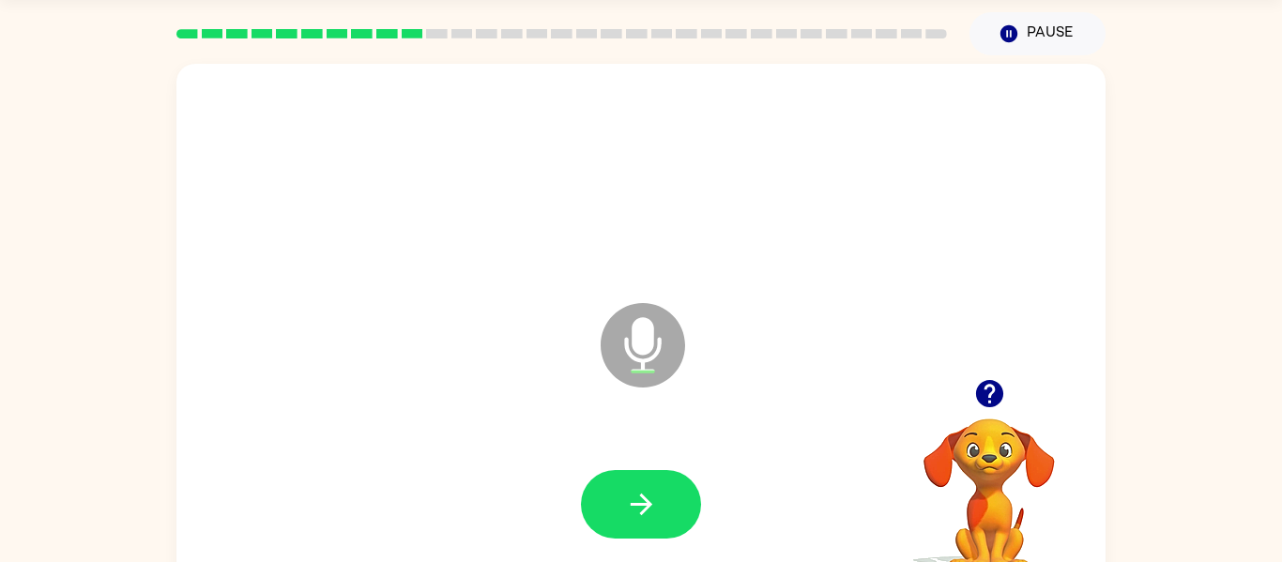
click at [692, 478] on div at bounding box center [641, 504] width 120 height 69
click at [648, 504] on icon "button" at bounding box center [641, 505] width 22 height 22
click at [635, 482] on button "button" at bounding box center [641, 504] width 120 height 69
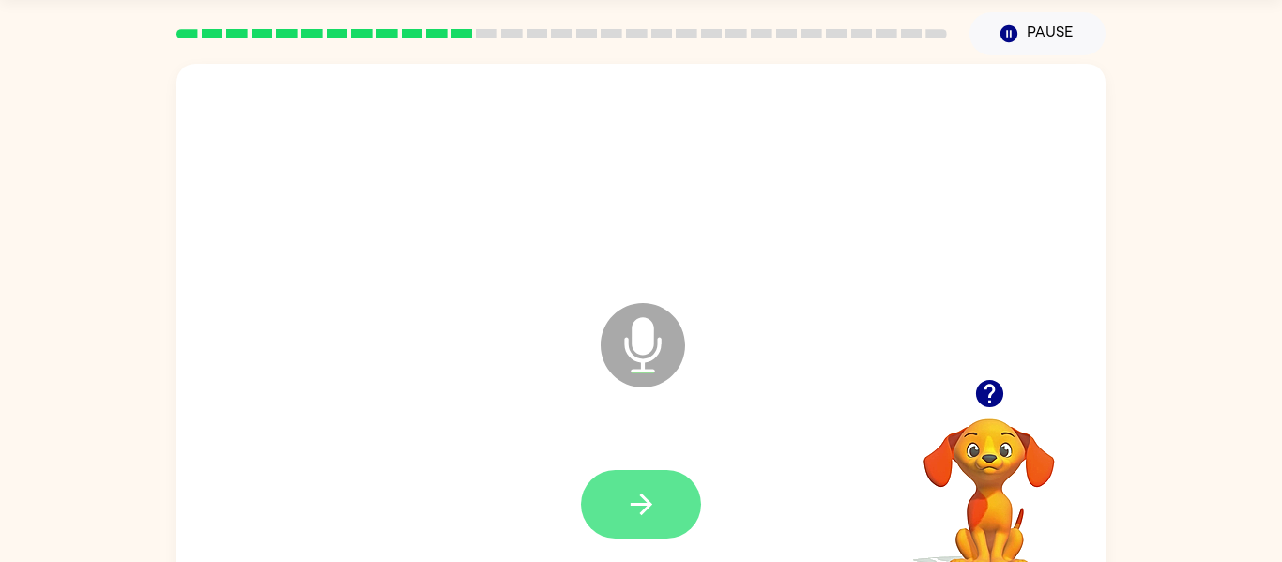
click at [643, 488] on icon "button" at bounding box center [641, 504] width 33 height 33
click at [656, 489] on icon "button" at bounding box center [641, 504] width 33 height 33
click at [648, 488] on icon "button" at bounding box center [641, 504] width 33 height 33
click at [632, 476] on button "button" at bounding box center [641, 504] width 120 height 69
click at [669, 481] on button "button" at bounding box center [641, 504] width 120 height 69
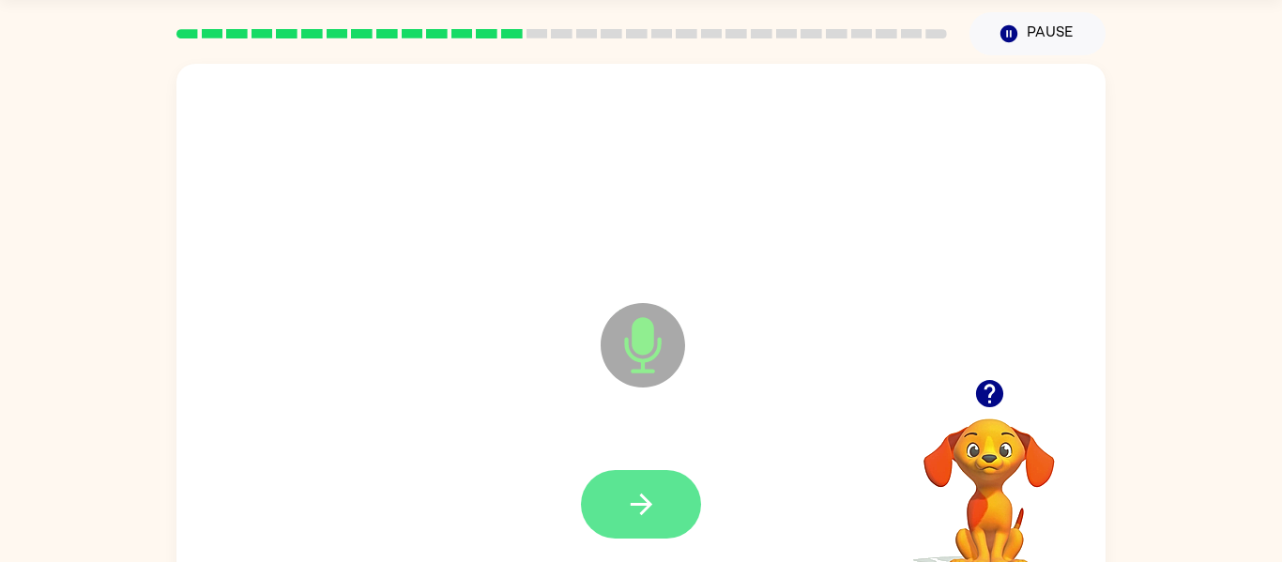
click at [645, 526] on button "button" at bounding box center [641, 504] width 120 height 69
click at [645, 482] on button "button" at bounding box center [641, 504] width 120 height 69
click at [648, 488] on icon "button" at bounding box center [641, 504] width 33 height 33
click at [626, 505] on icon "button" at bounding box center [641, 504] width 33 height 33
click at [604, 472] on button "button" at bounding box center [641, 504] width 120 height 69
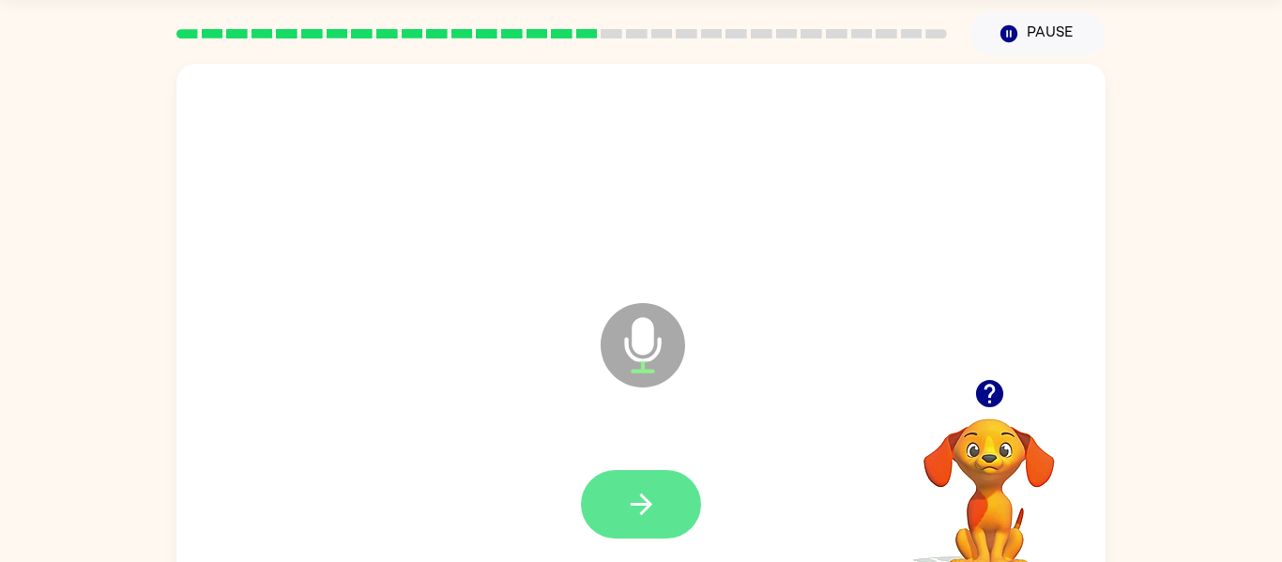
click at [608, 477] on button "button" at bounding box center [641, 504] width 120 height 69
click at [640, 488] on icon "button" at bounding box center [641, 504] width 33 height 33
click at [633, 473] on button "button" at bounding box center [641, 504] width 120 height 69
click at [645, 516] on icon "button" at bounding box center [641, 504] width 33 height 33
click at [637, 488] on icon "button" at bounding box center [641, 504] width 33 height 33
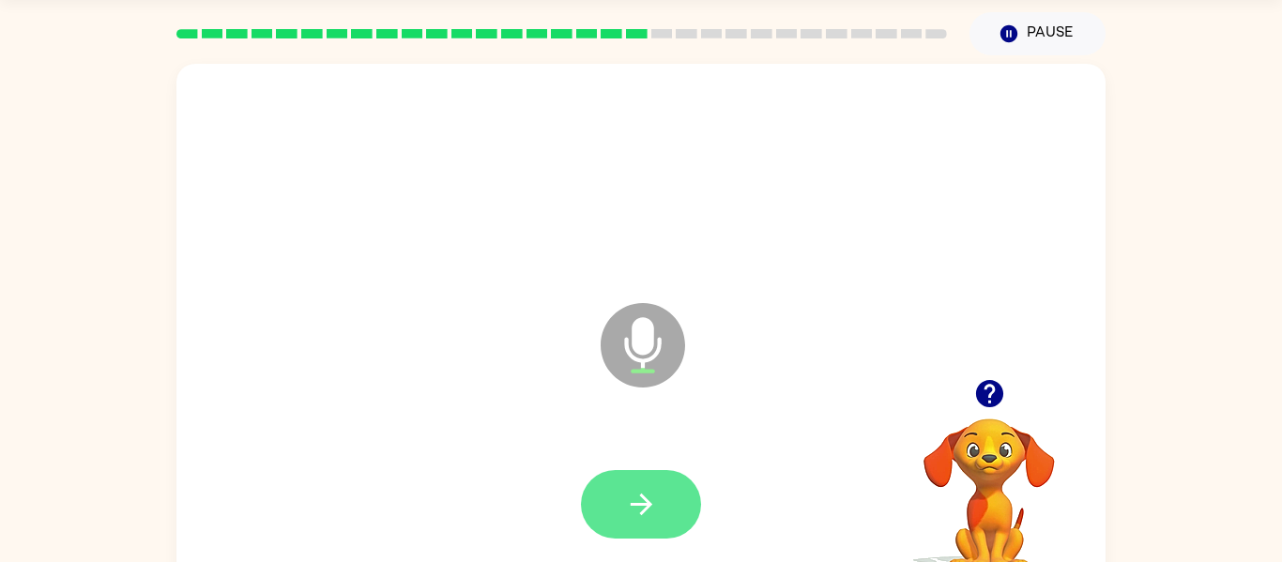
click at [665, 470] on button "button" at bounding box center [641, 504] width 120 height 69
click at [627, 481] on button "button" at bounding box center [641, 504] width 120 height 69
click at [674, 484] on button "button" at bounding box center [641, 504] width 120 height 69
click at [656, 495] on icon "button" at bounding box center [641, 504] width 33 height 33
click at [662, 491] on button "button" at bounding box center [641, 504] width 120 height 69
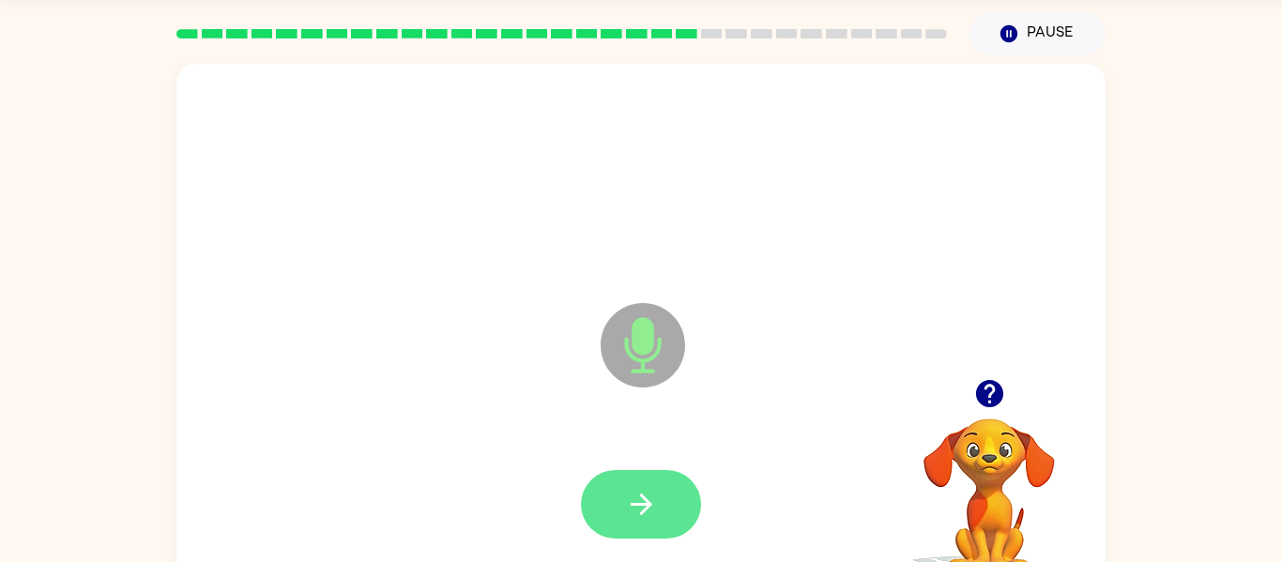
click at [626, 494] on icon "button" at bounding box center [641, 504] width 33 height 33
click at [655, 499] on icon "button" at bounding box center [641, 504] width 33 height 33
click at [669, 495] on button "button" at bounding box center [641, 504] width 120 height 69
click at [651, 512] on icon "button" at bounding box center [641, 504] width 33 height 33
click at [623, 497] on button "button" at bounding box center [641, 504] width 120 height 69
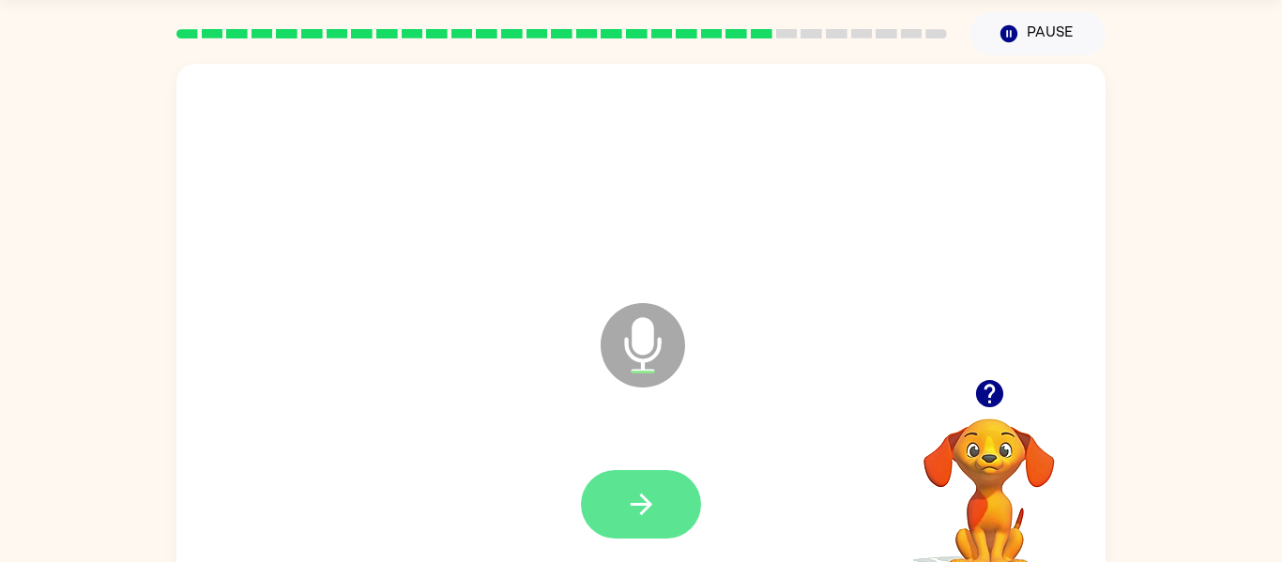
click at [642, 490] on icon "button" at bounding box center [641, 504] width 33 height 33
click at [651, 476] on button "button" at bounding box center [641, 504] width 120 height 69
click at [664, 474] on button "button" at bounding box center [641, 504] width 120 height 69
click at [635, 502] on icon "button" at bounding box center [641, 504] width 33 height 33
click at [649, 502] on icon "button" at bounding box center [641, 505] width 22 height 22
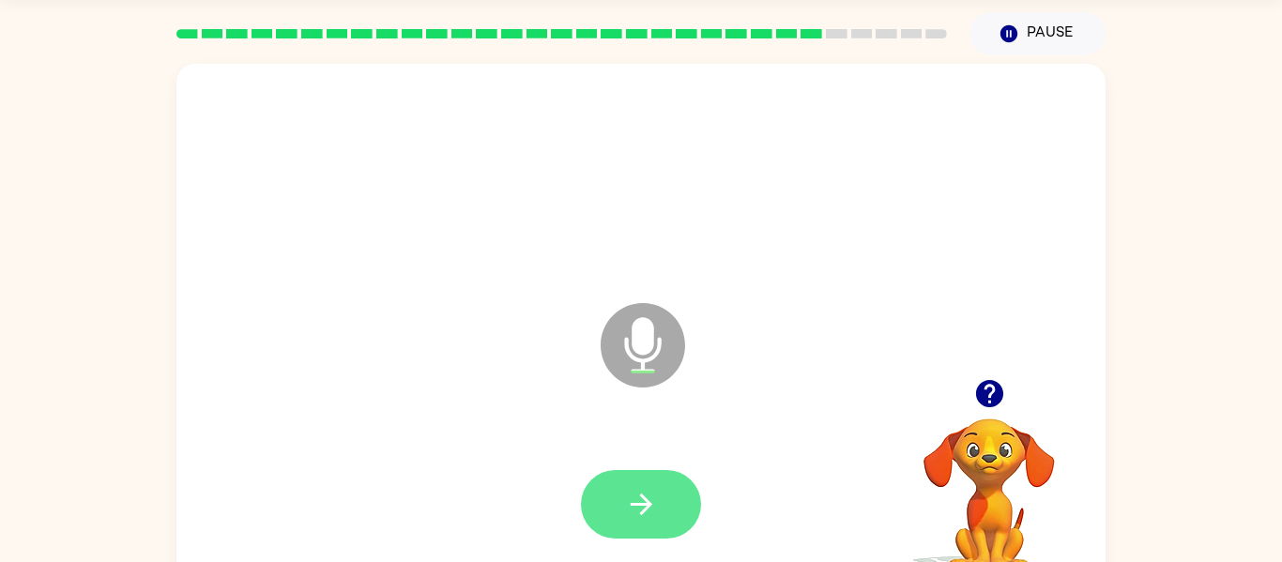
click at [633, 494] on icon "button" at bounding box center [641, 504] width 33 height 33
click at [650, 500] on icon "button" at bounding box center [641, 504] width 33 height 33
click at [678, 490] on button "button" at bounding box center [641, 504] width 120 height 69
click at [659, 496] on button "button" at bounding box center [641, 504] width 120 height 69
click at [652, 481] on button "button" at bounding box center [641, 504] width 120 height 69
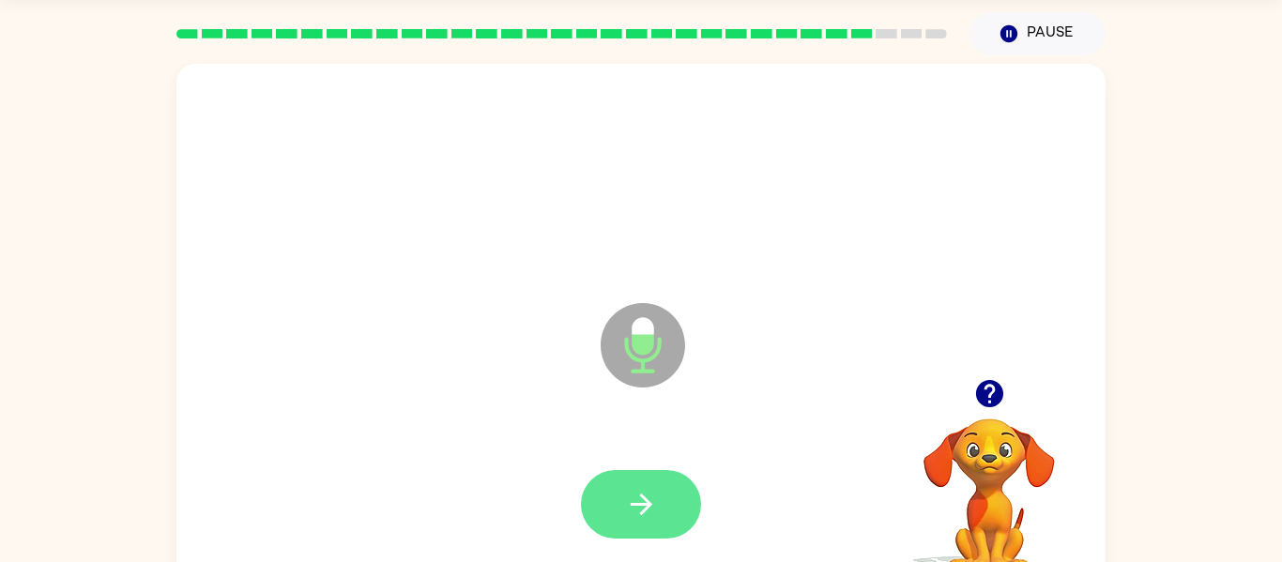
click at [649, 484] on button "button" at bounding box center [641, 504] width 120 height 69
click at [646, 507] on icon "button" at bounding box center [641, 505] width 22 height 22
click at [603, 484] on button "button" at bounding box center [641, 504] width 120 height 69
click at [630, 516] on icon "button" at bounding box center [641, 504] width 33 height 33
click at [634, 518] on icon "button" at bounding box center [641, 504] width 33 height 33
